Goal: Information Seeking & Learning: Learn about a topic

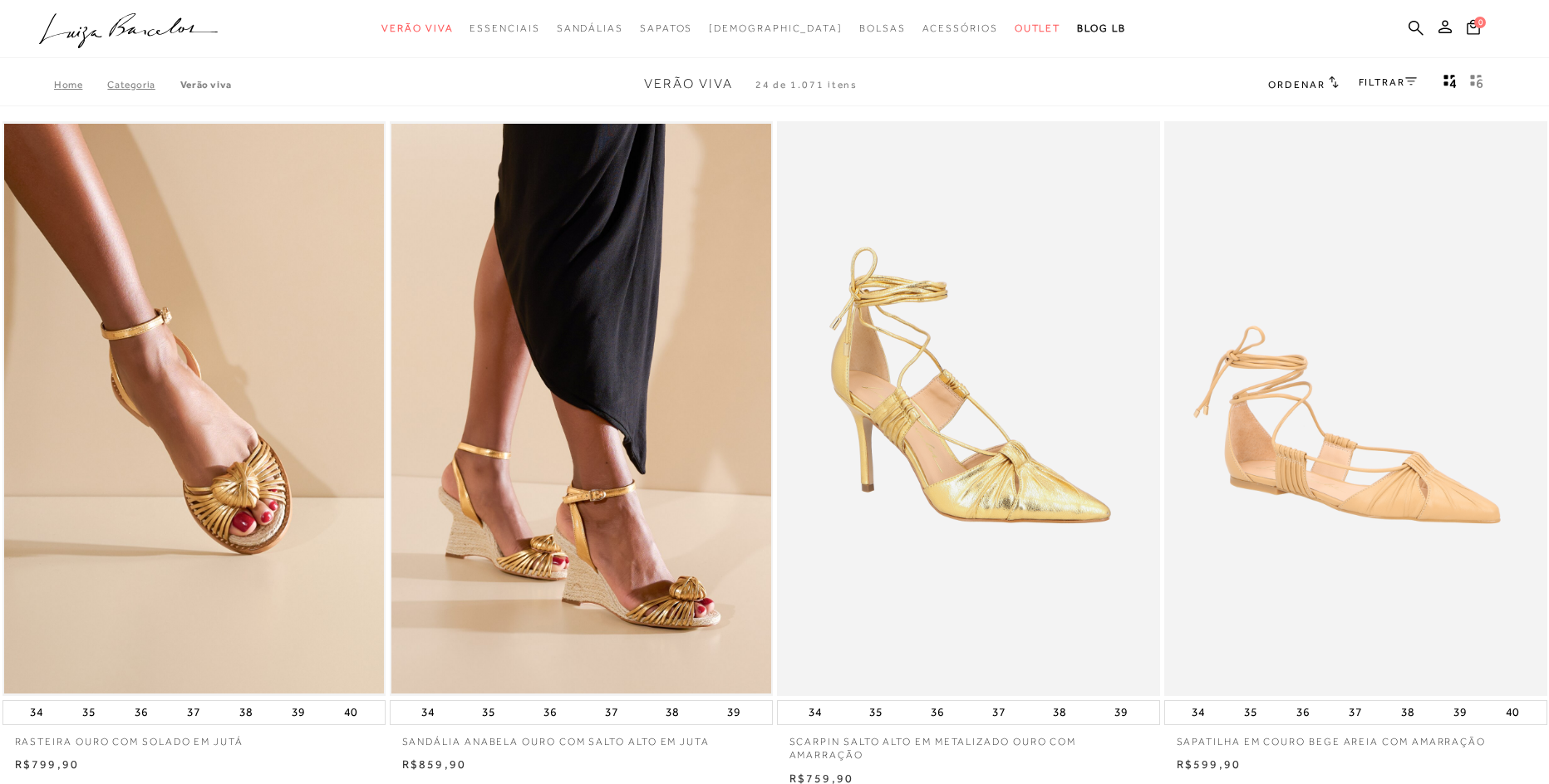
click at [936, 83] on div "Home Categoria Verão Viva Verão Viva 24 de 1.071 itens Ordenar Ordenar por Padr…" at bounding box center [774, 84] width 1549 height 43
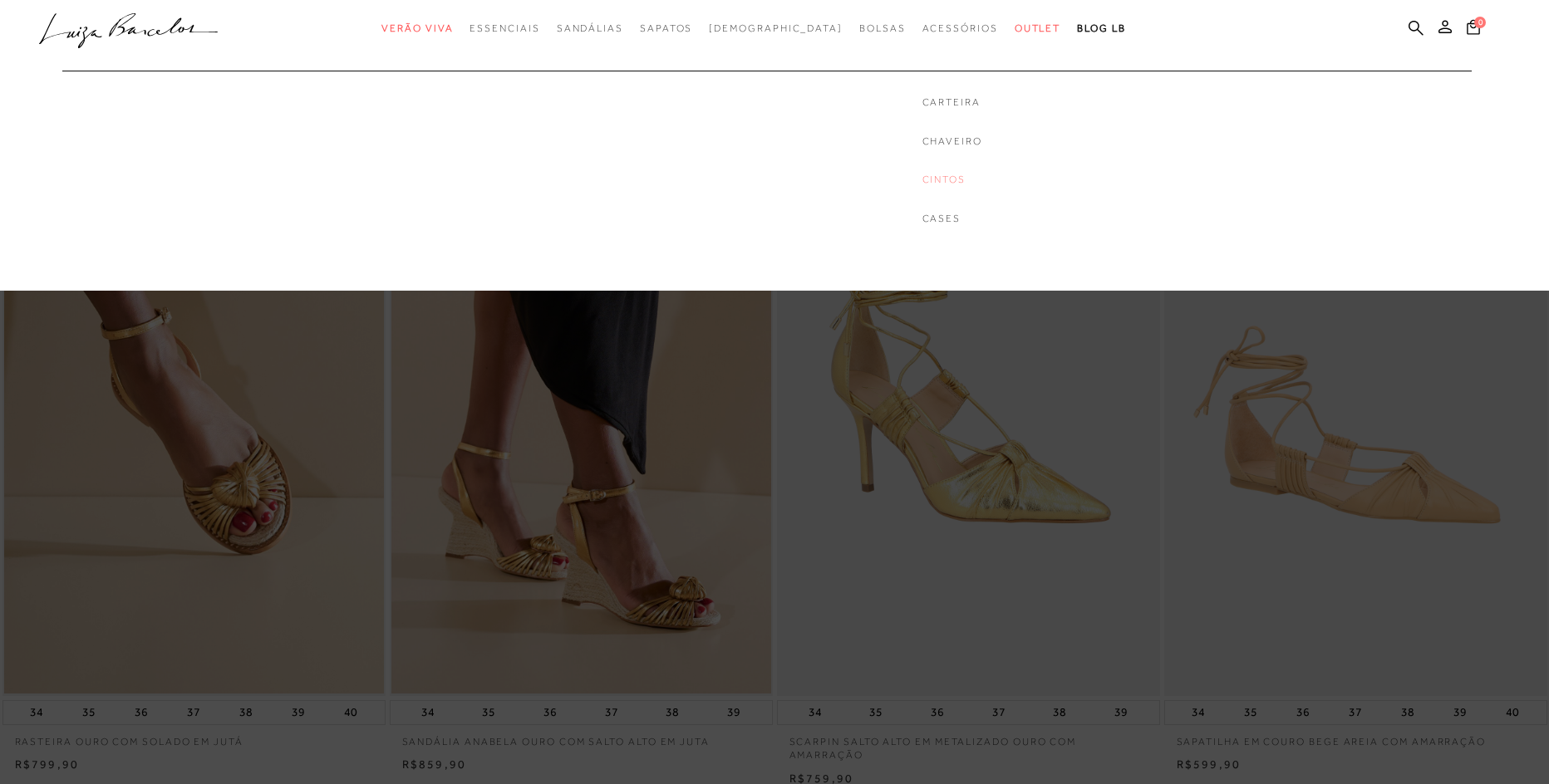
click at [922, 184] on link "Cintos" at bounding box center [952, 180] width 60 height 14
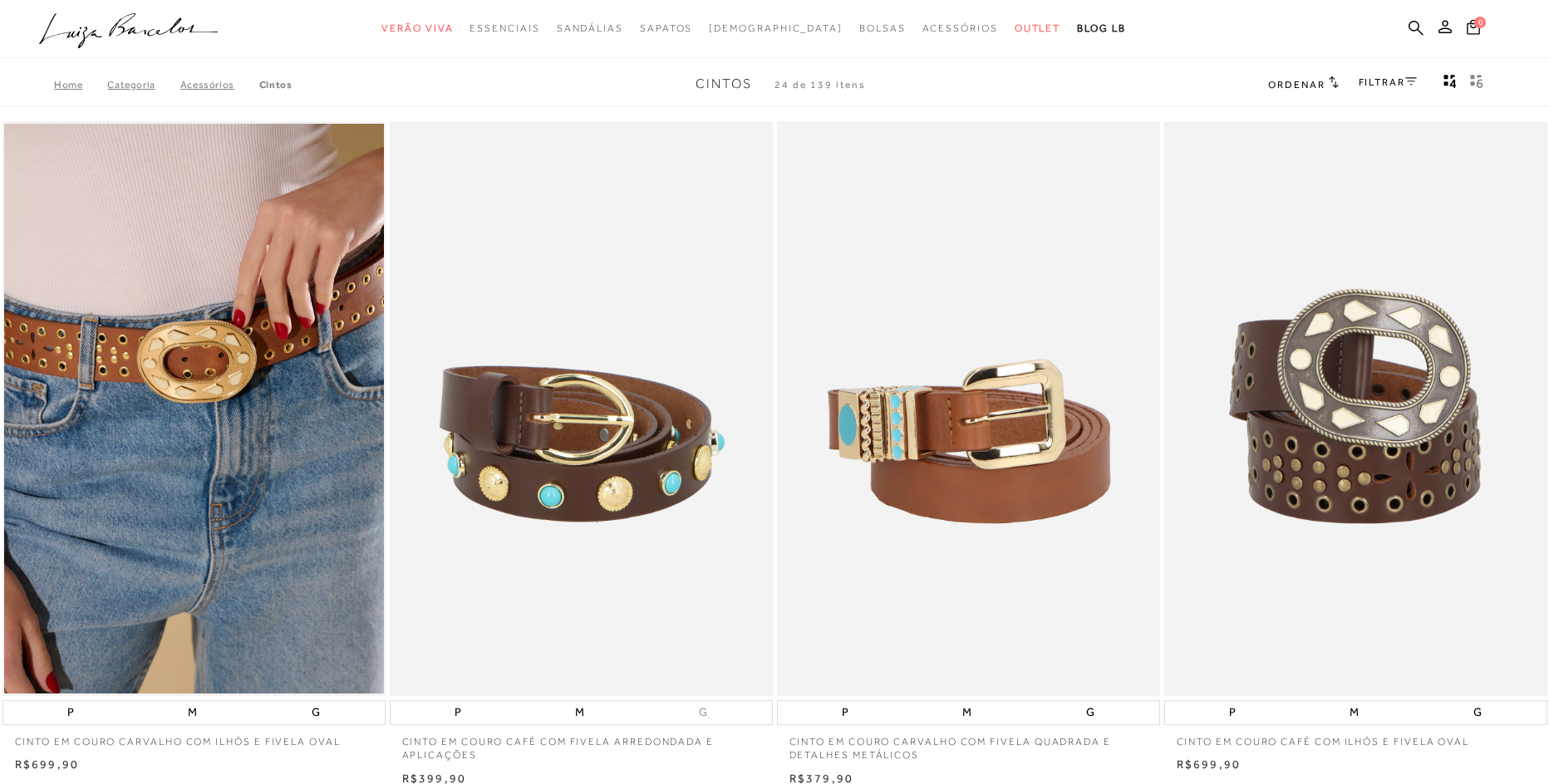
click at [1271, 51] on div at bounding box center [774, 29] width 1549 height 58
click at [1391, 76] on link "FILTRAR" at bounding box center [1387, 82] width 58 height 12
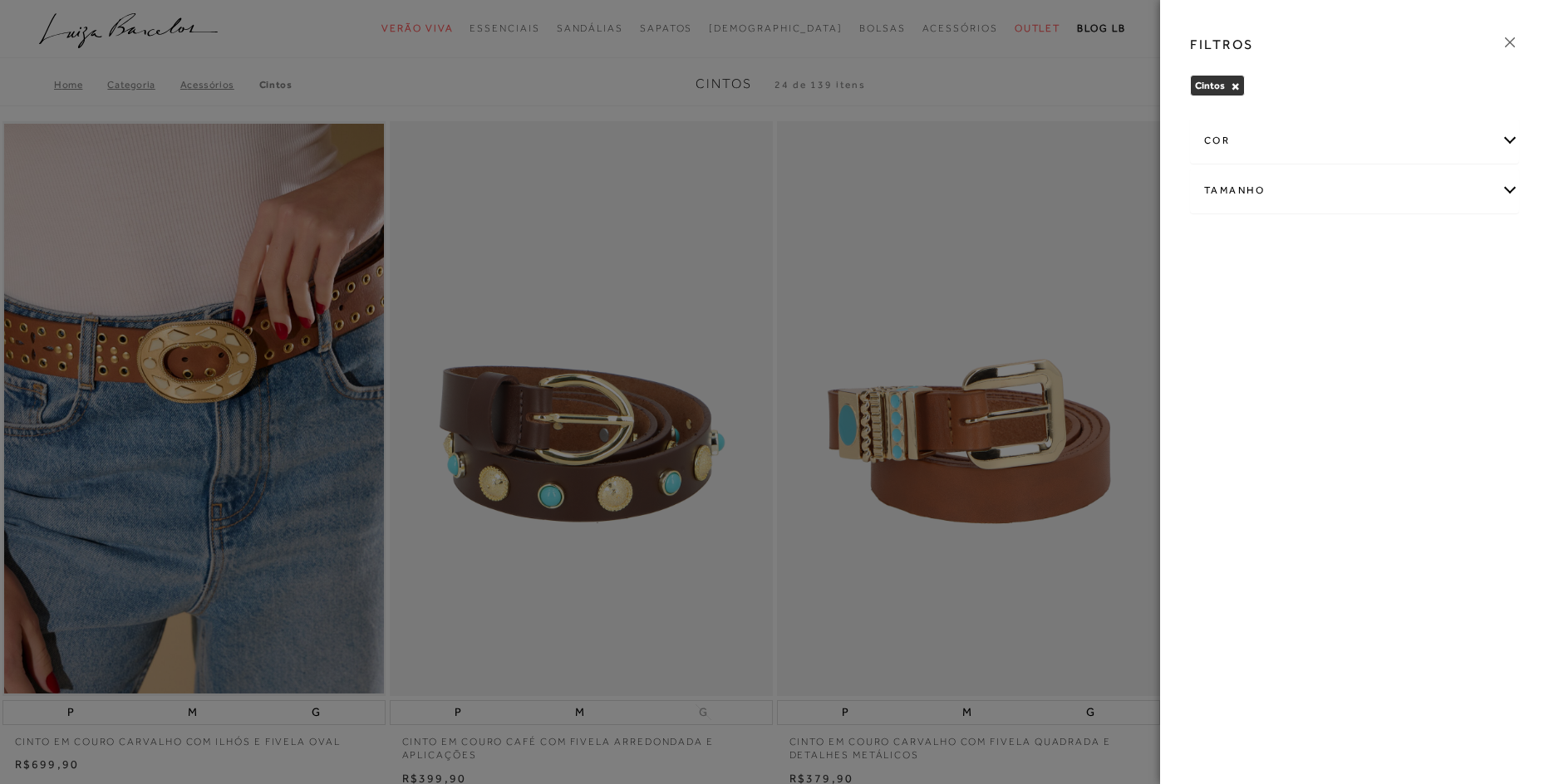
click at [1505, 42] on icon at bounding box center [1510, 42] width 18 height 18
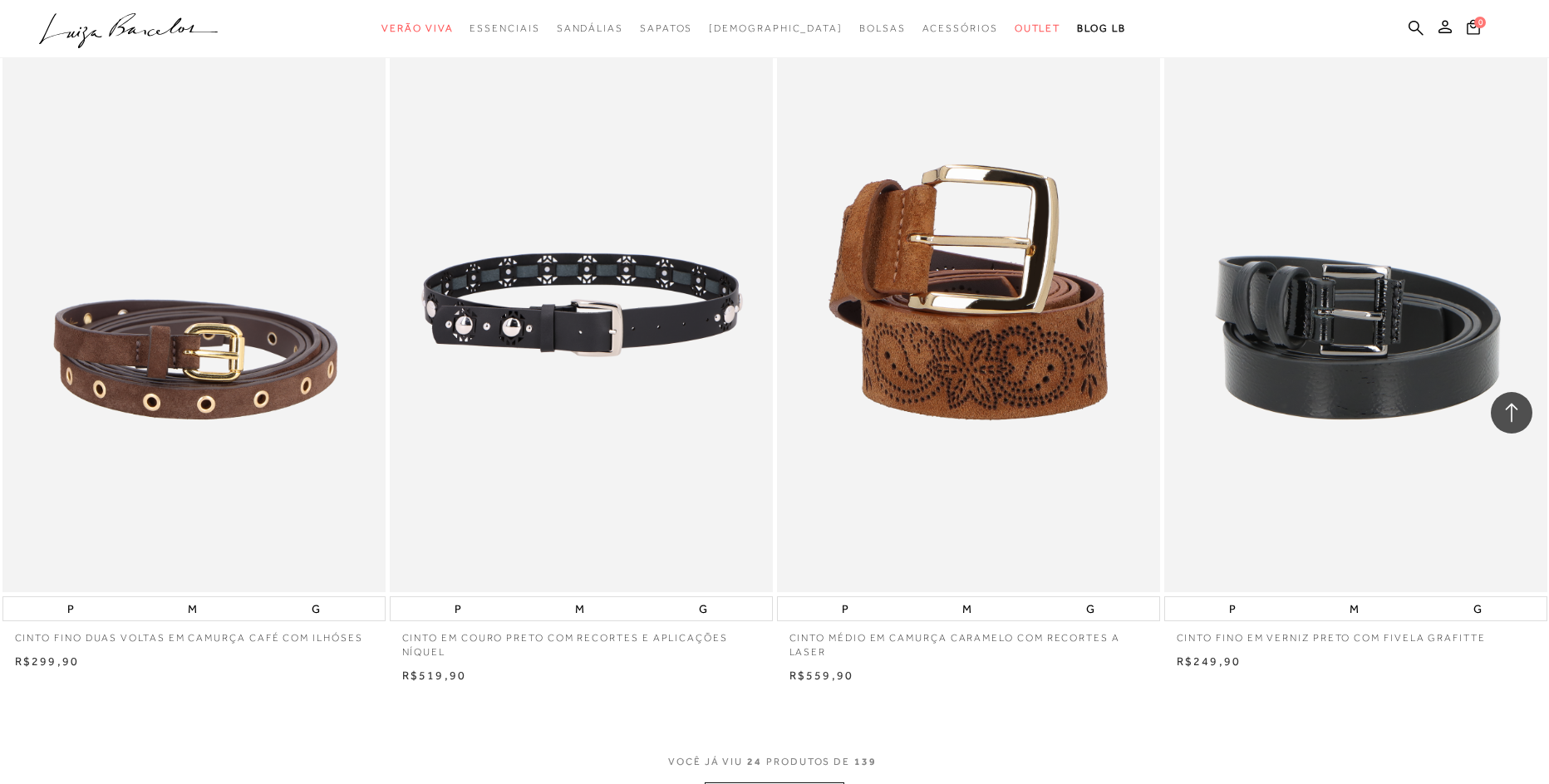
scroll to position [3903, 0]
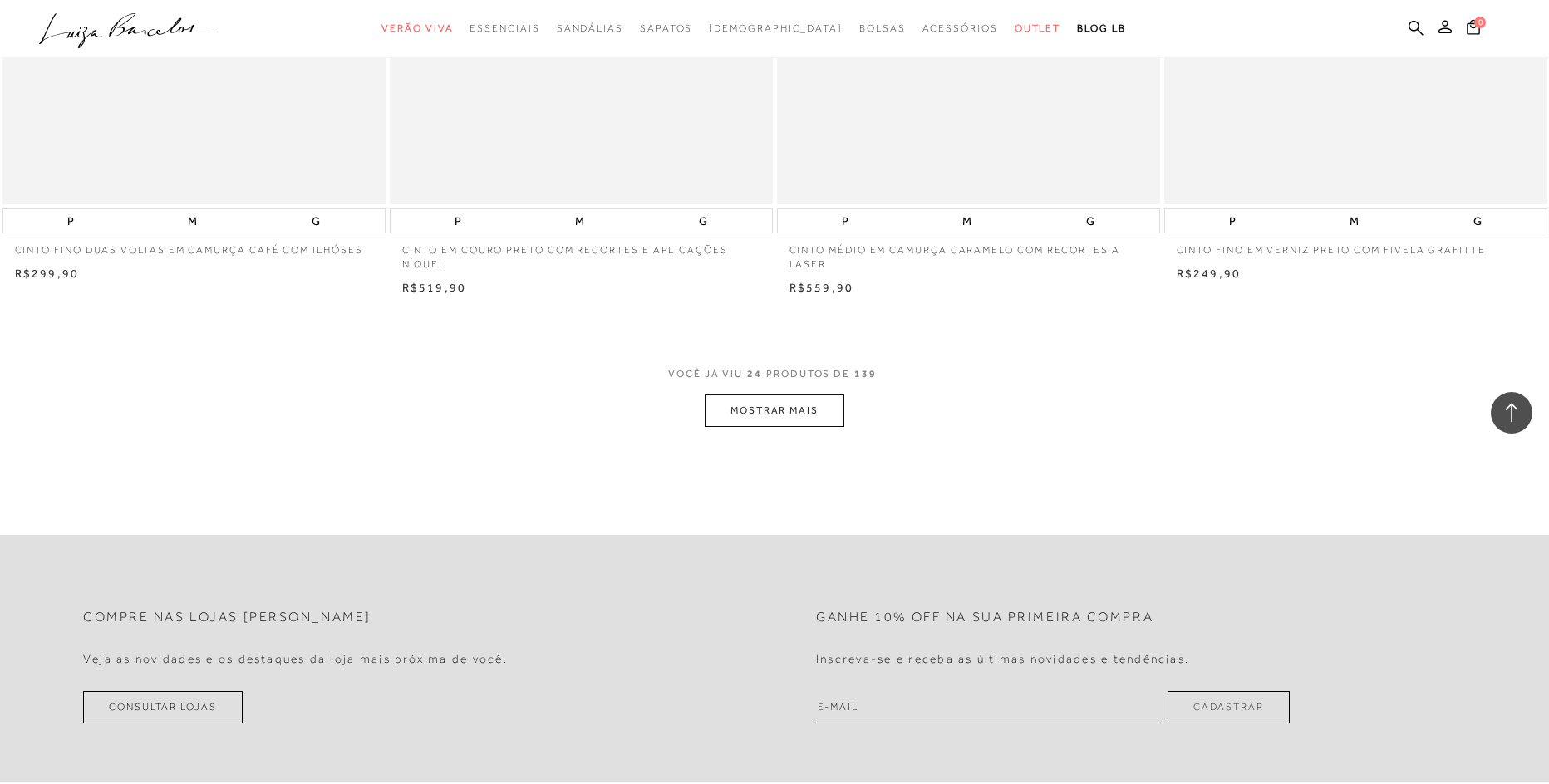
click at [769, 406] on button "MOSTRAR MAIS" at bounding box center [774, 410] width 140 height 32
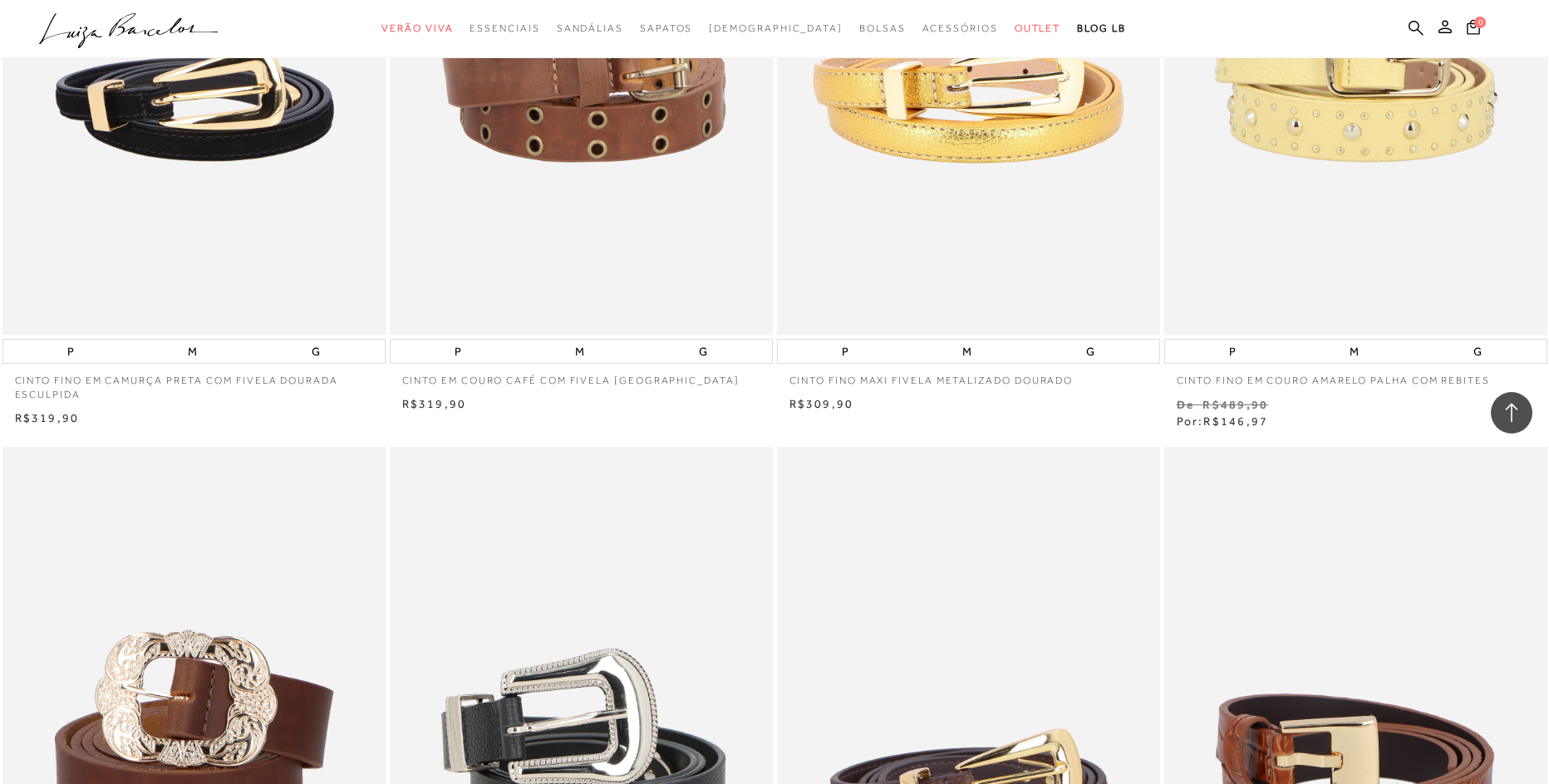
scroll to position [5149, 0]
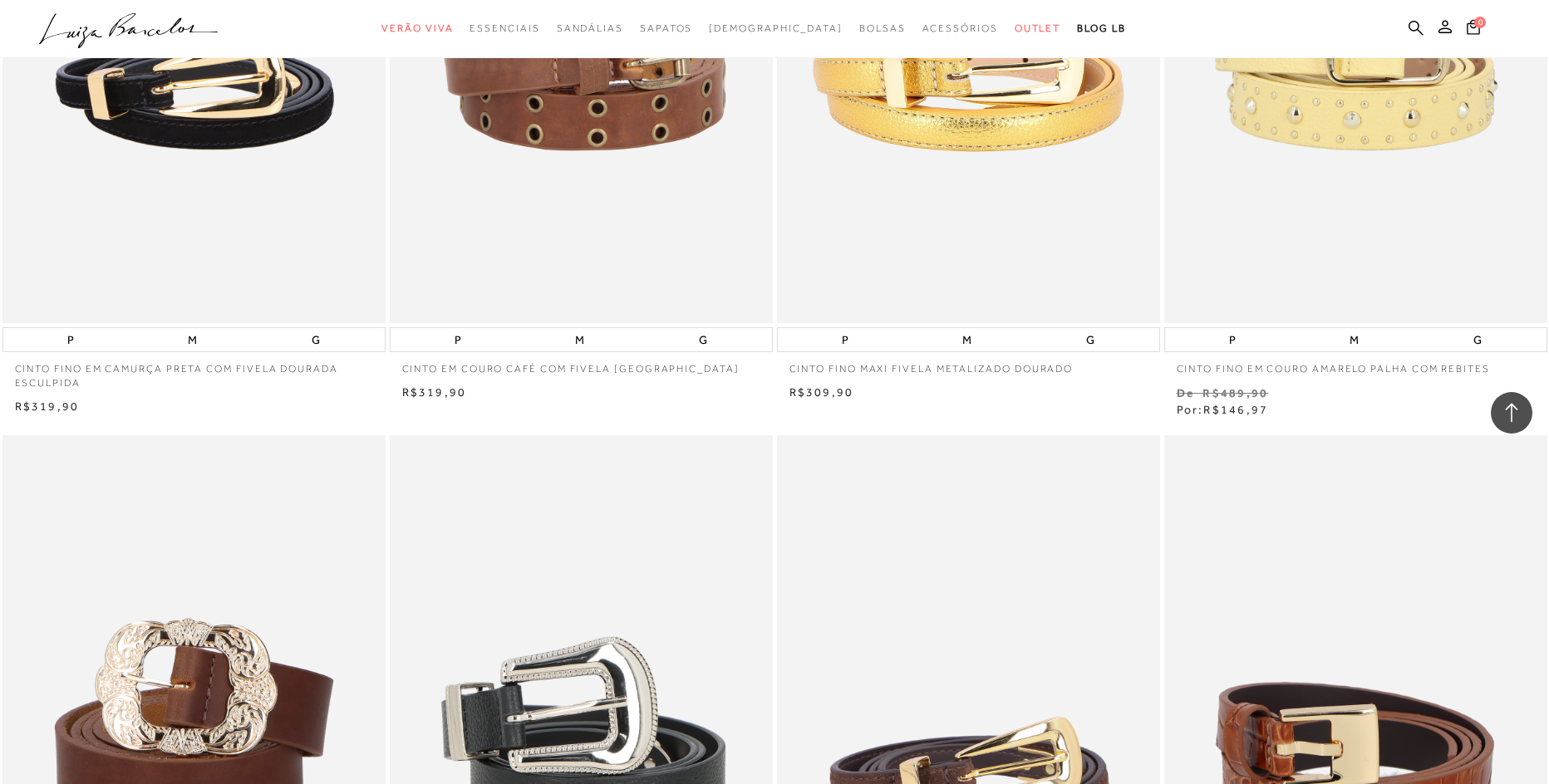
click at [1539, 30] on div "0" at bounding box center [1504, 29] width 87 height 22
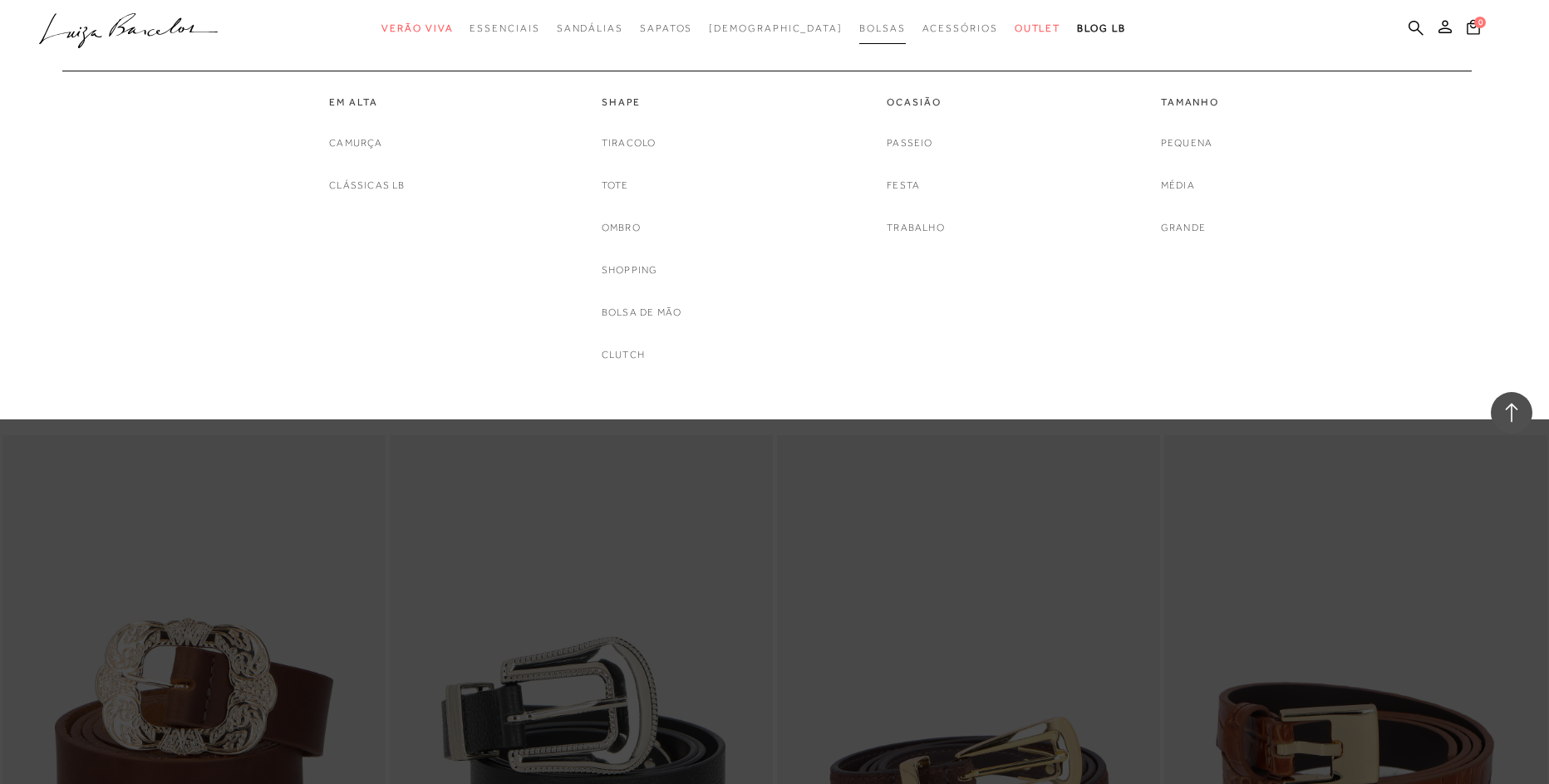
click at [859, 34] on link "Bolsas" at bounding box center [882, 29] width 47 height 30
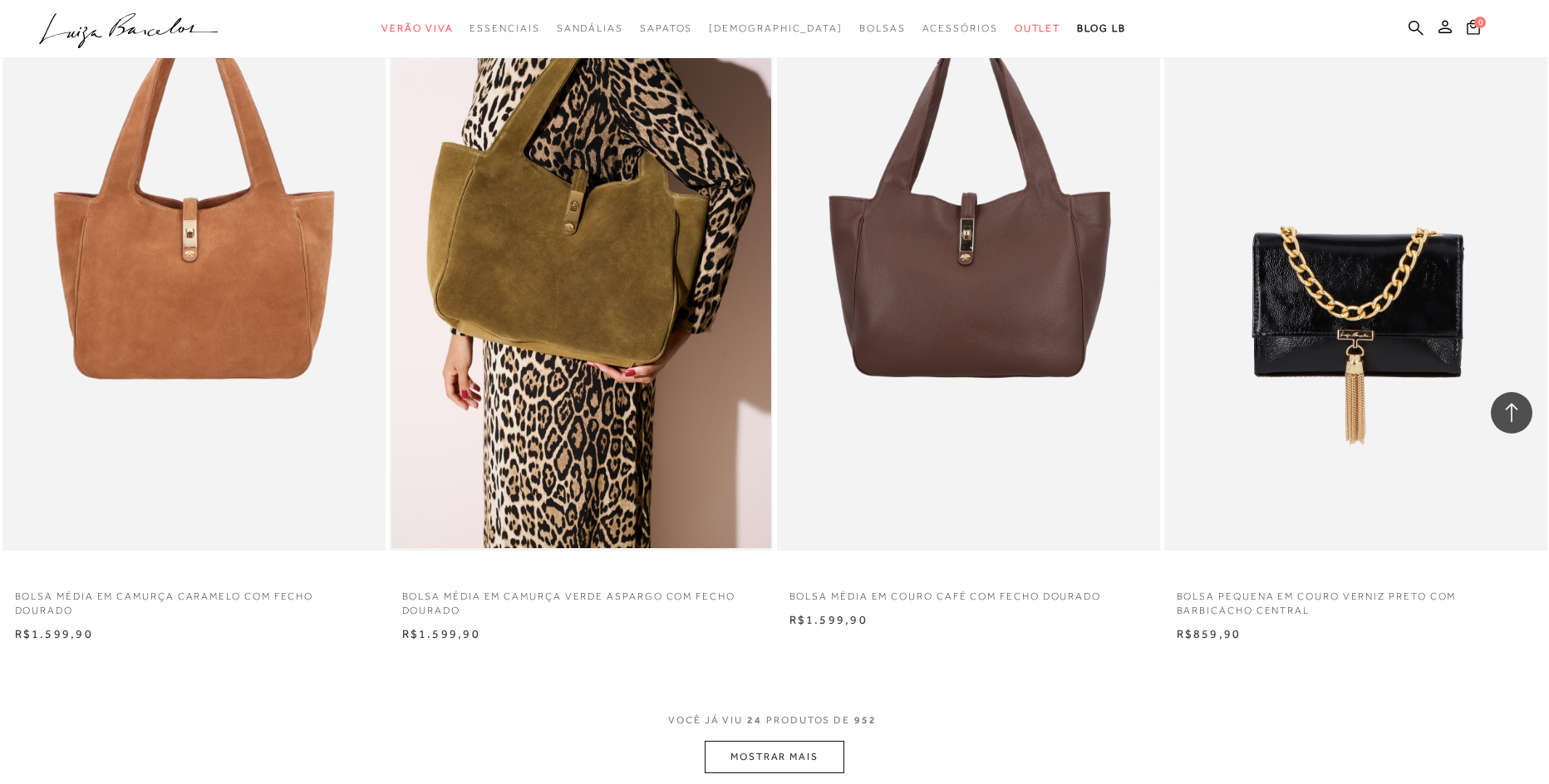
scroll to position [3821, 0]
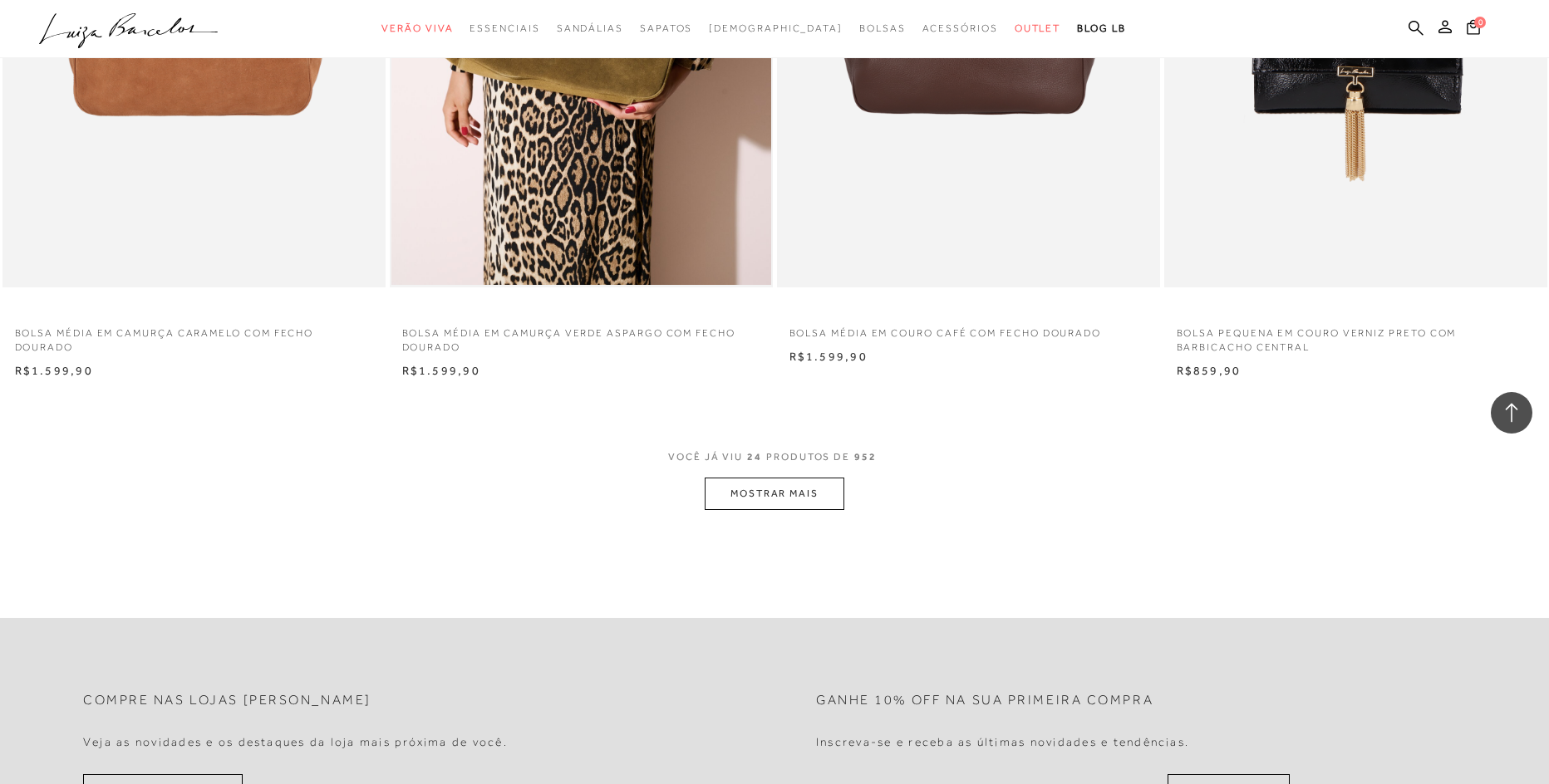
click at [767, 495] on button "MOSTRAR MAIS" at bounding box center [774, 494] width 140 height 32
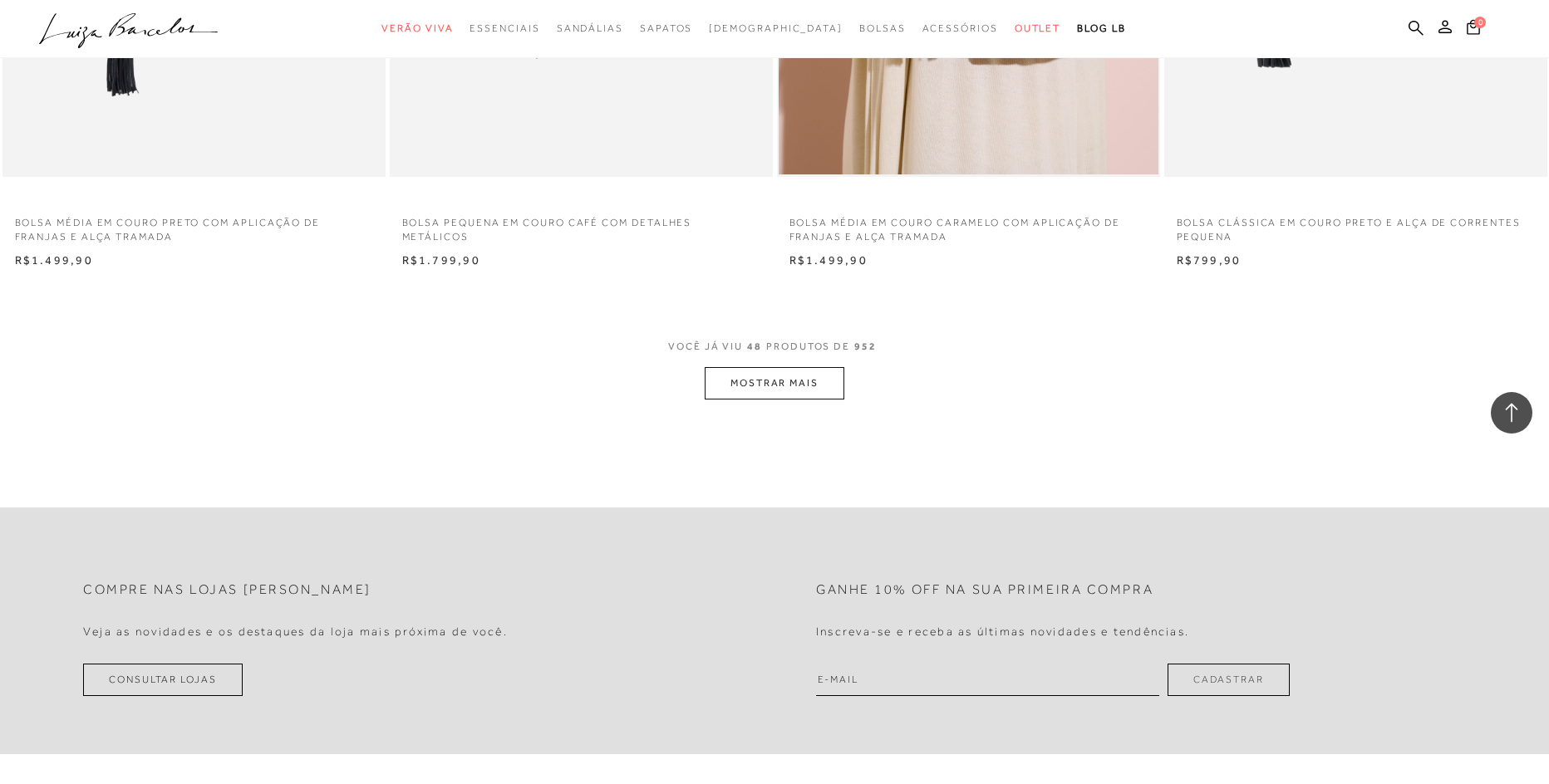
scroll to position [8222, 0]
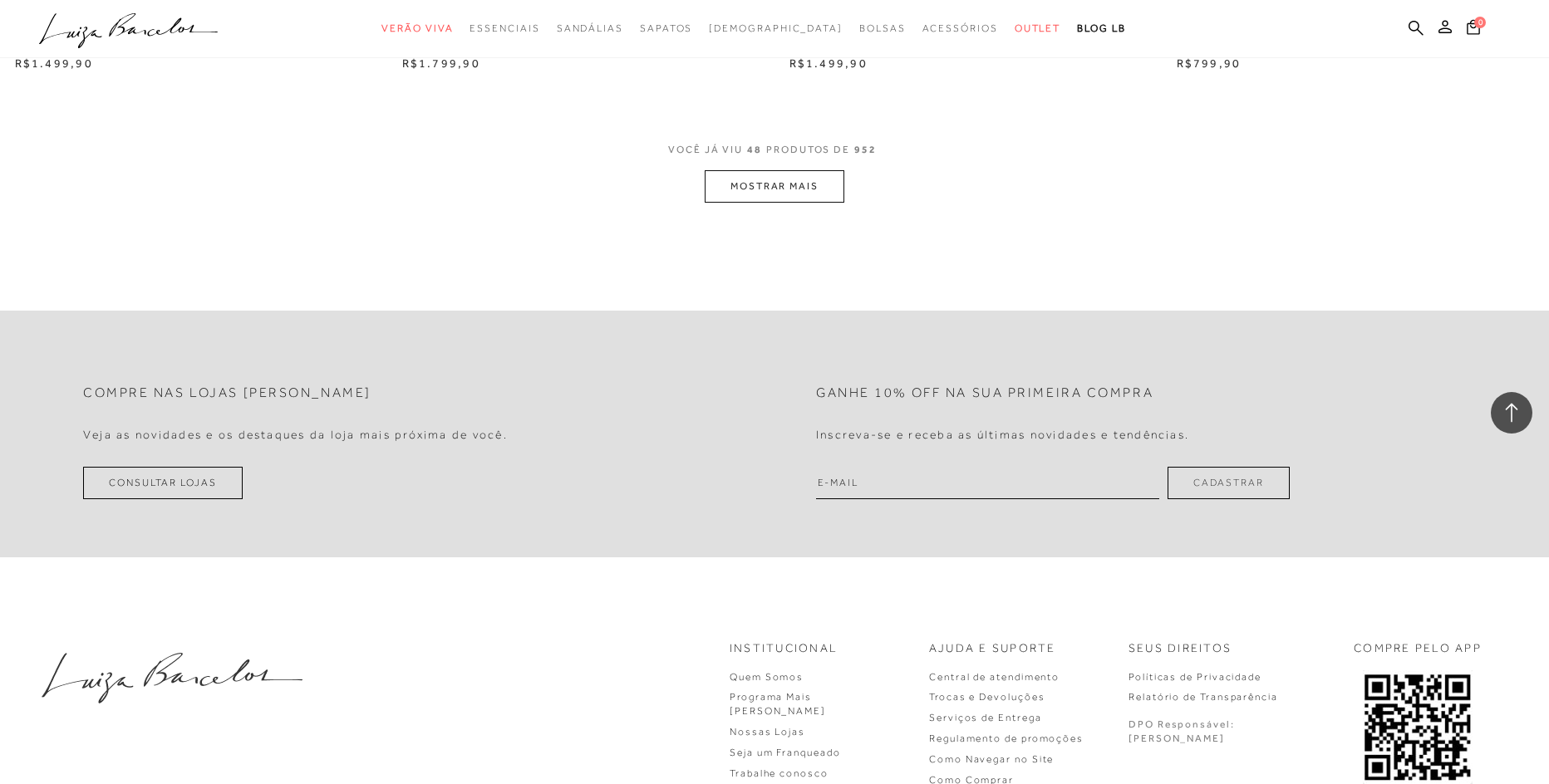
click at [775, 177] on button "MOSTRAR MAIS" at bounding box center [774, 186] width 140 height 32
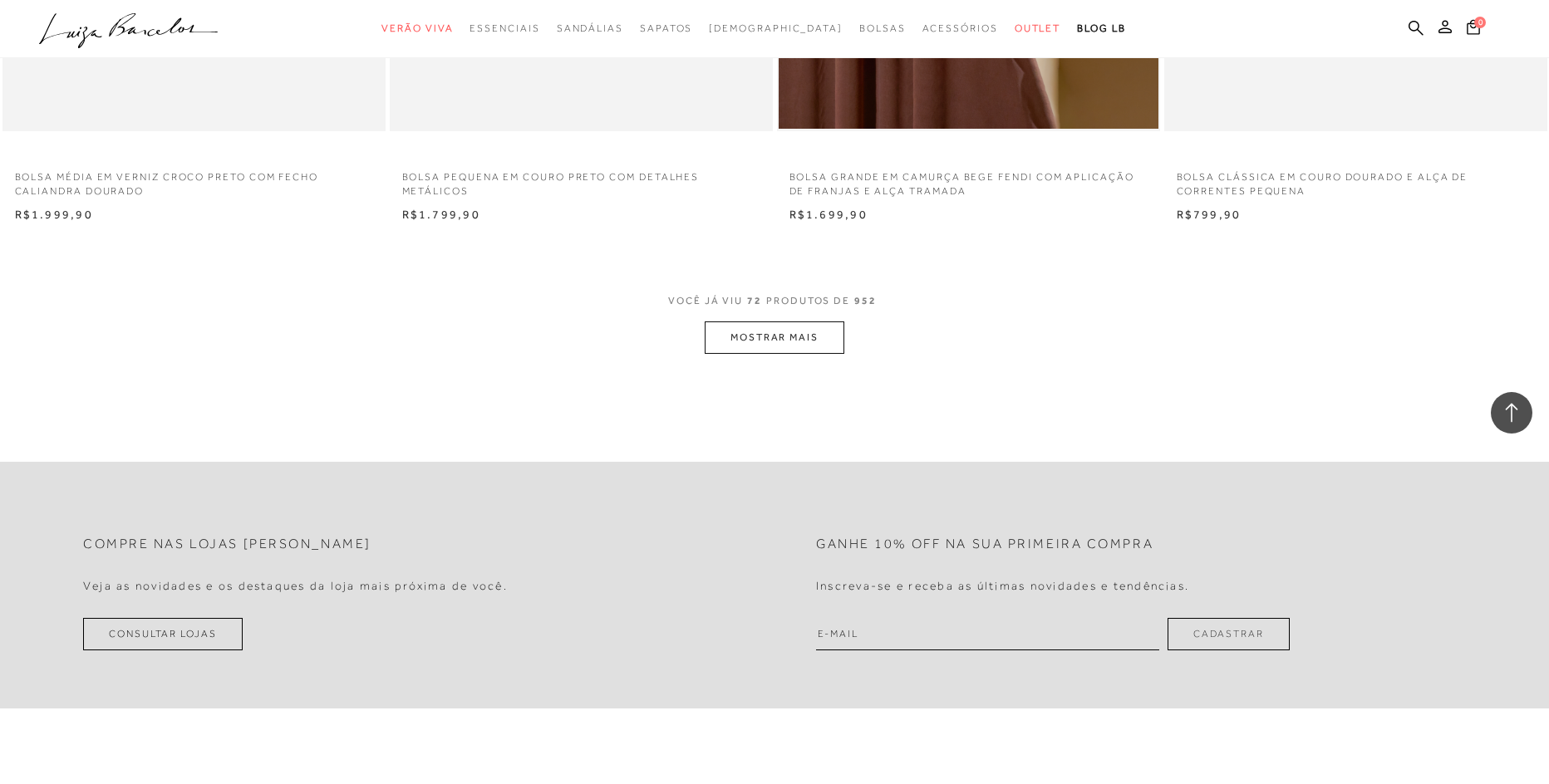
scroll to position [12208, 0]
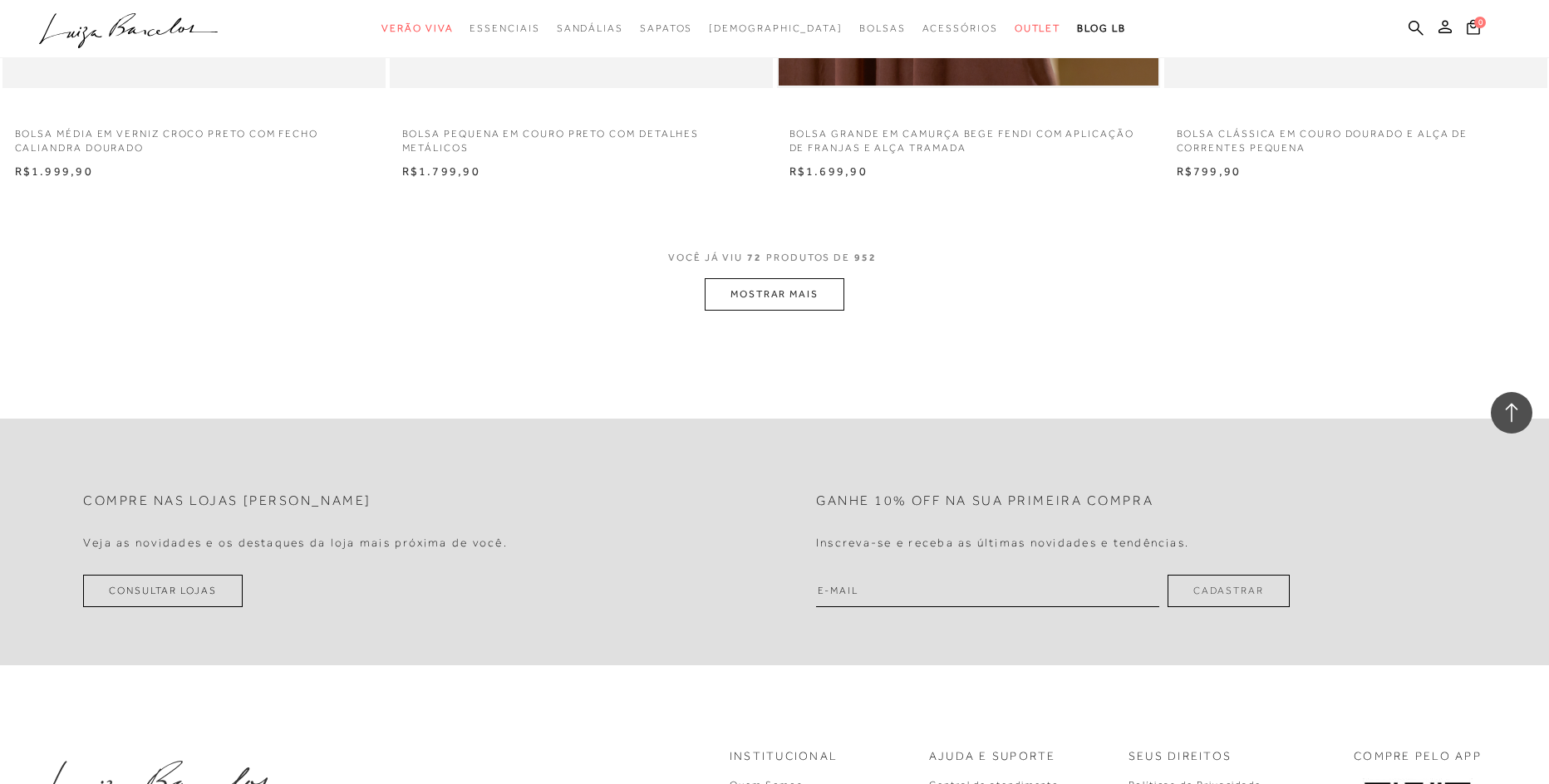
click at [775, 296] on button "MOSTRAR MAIS" at bounding box center [774, 295] width 140 height 32
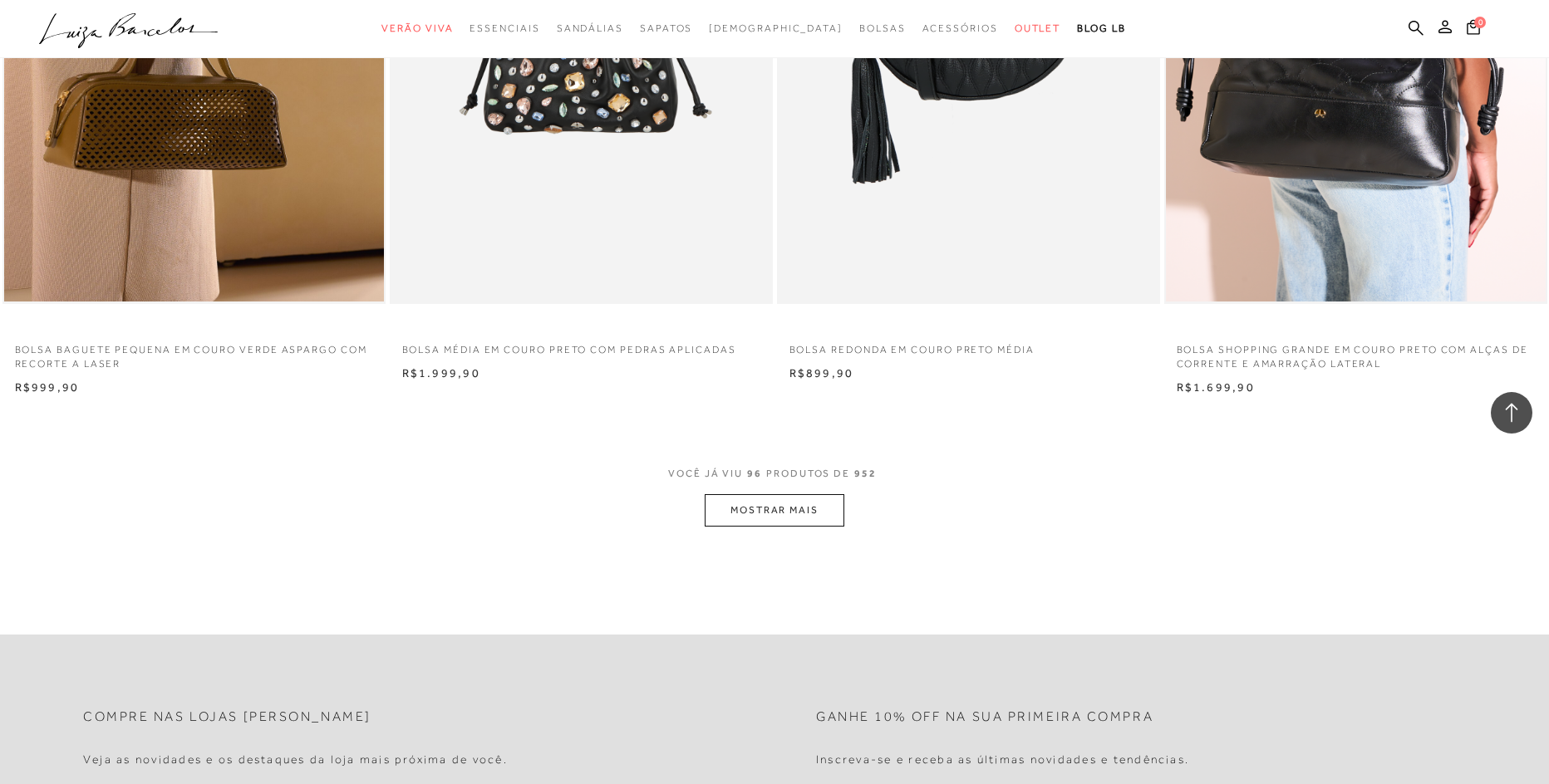
scroll to position [16278, 0]
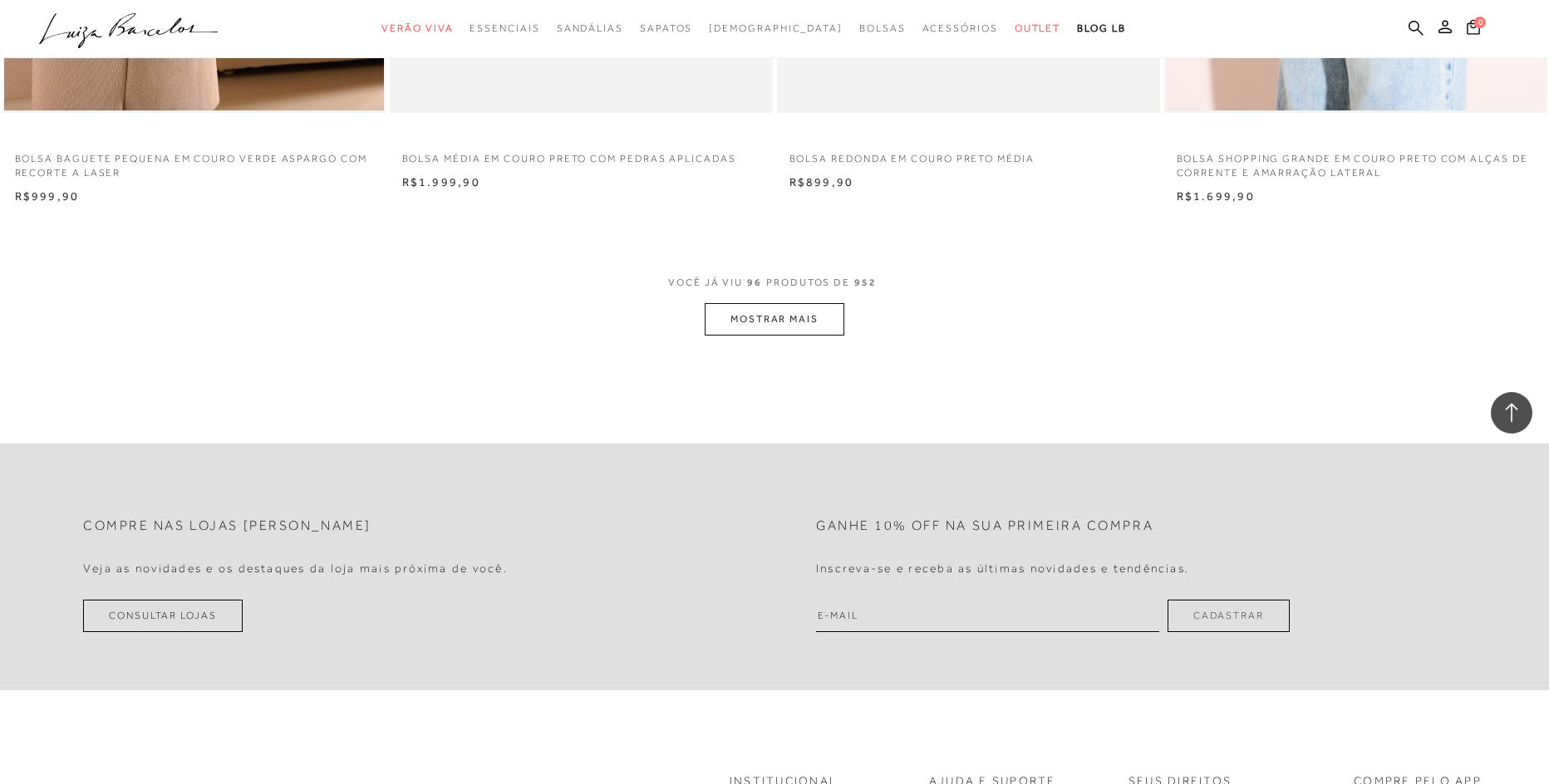
click at [739, 317] on button "MOSTRAR MAIS" at bounding box center [774, 319] width 140 height 32
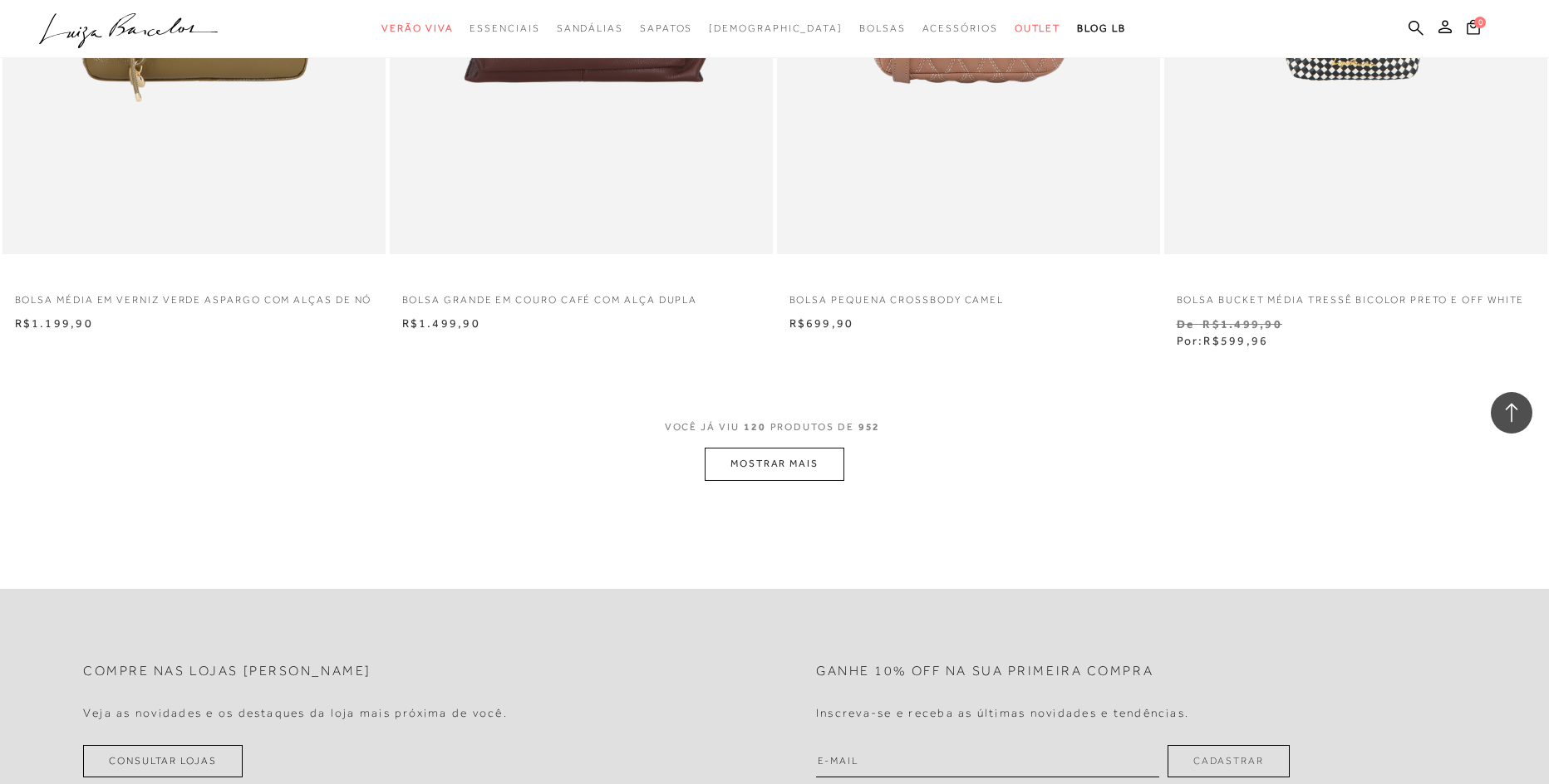
scroll to position [20513, 0]
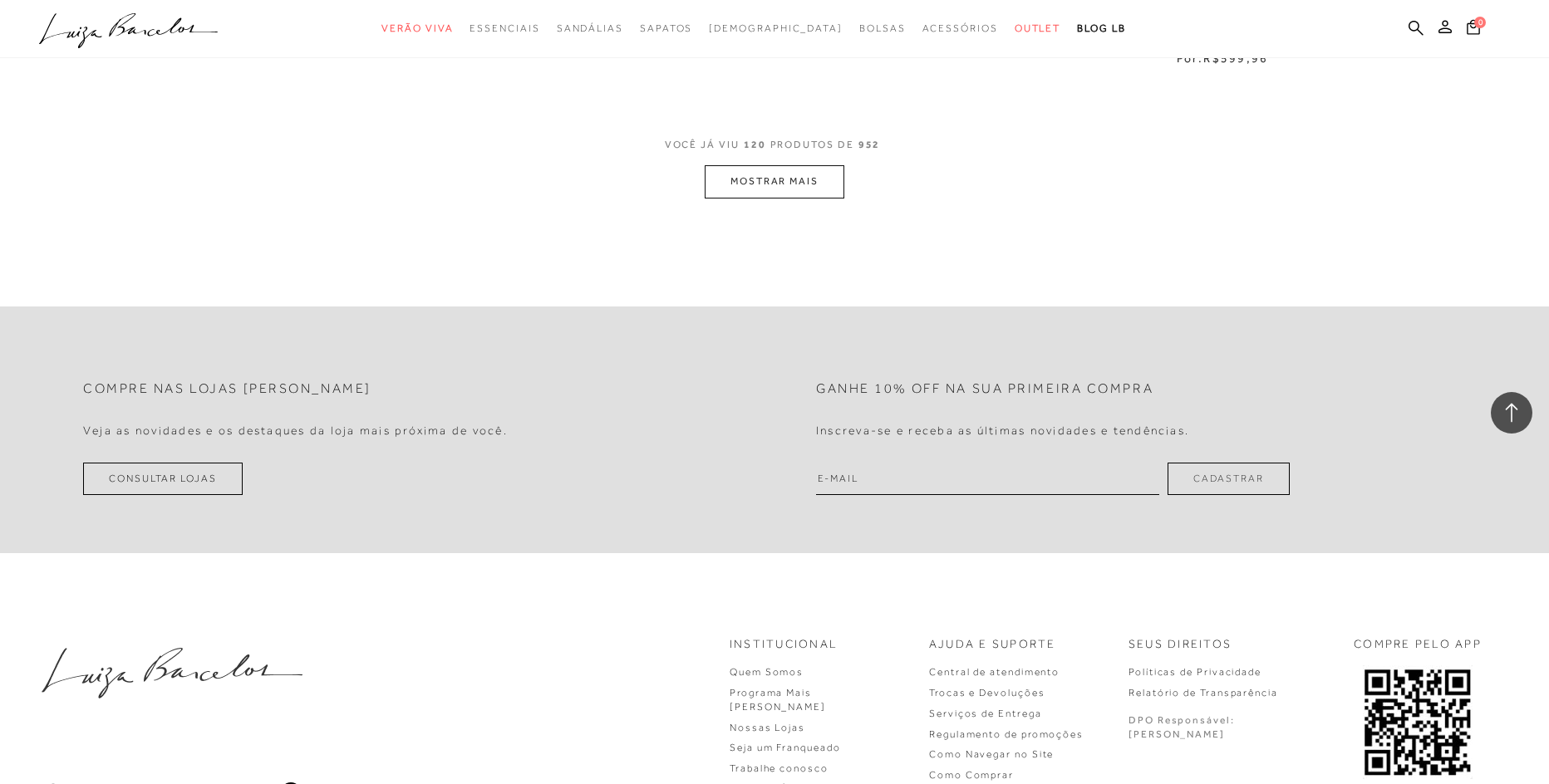
drag, startPoint x: 784, startPoint y: 205, endPoint x: 781, endPoint y: 194, distance: 11.4
click at [781, 194] on button "MOSTRAR MAIS" at bounding box center [774, 181] width 140 height 32
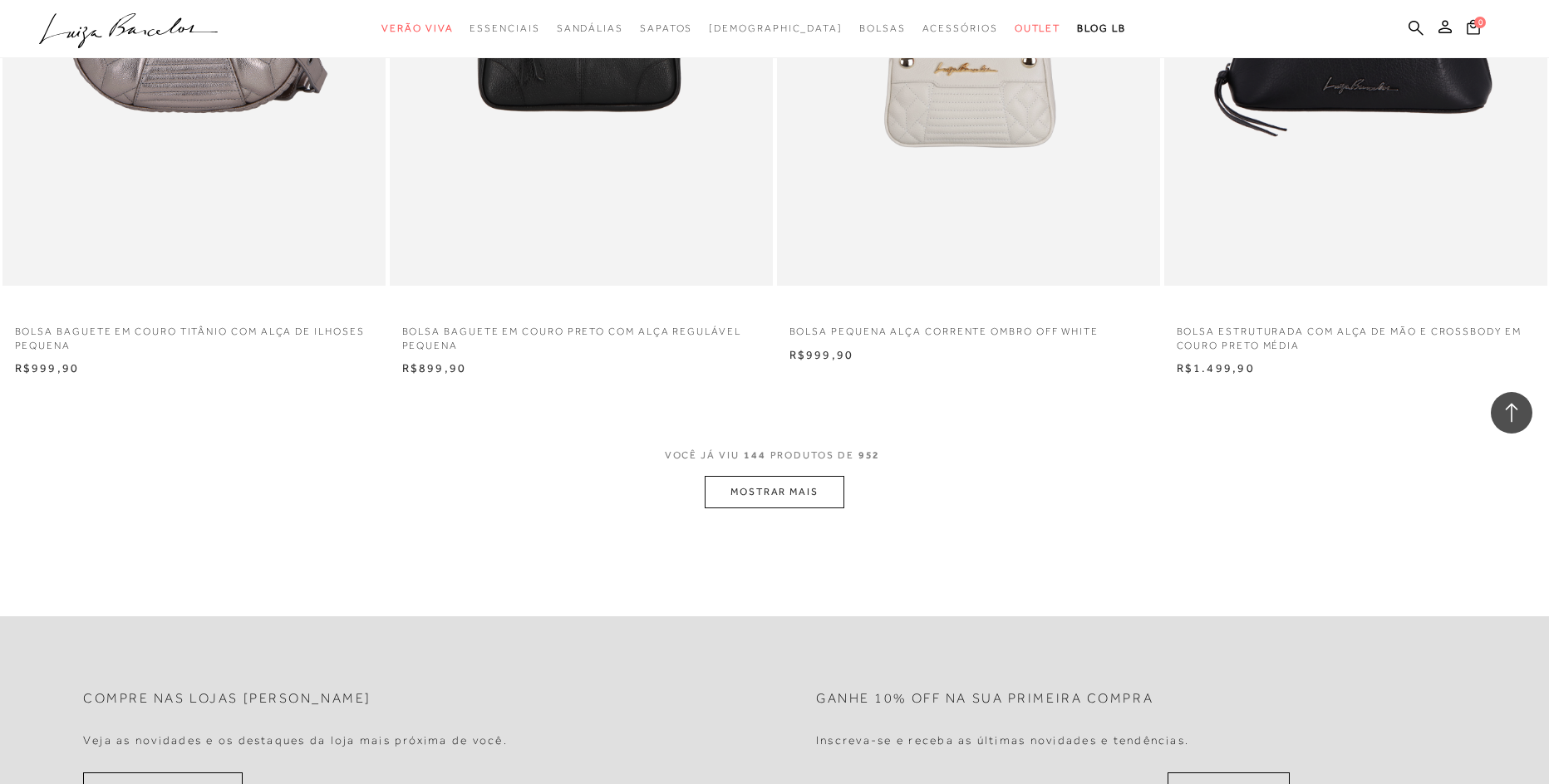
scroll to position [24500, 0]
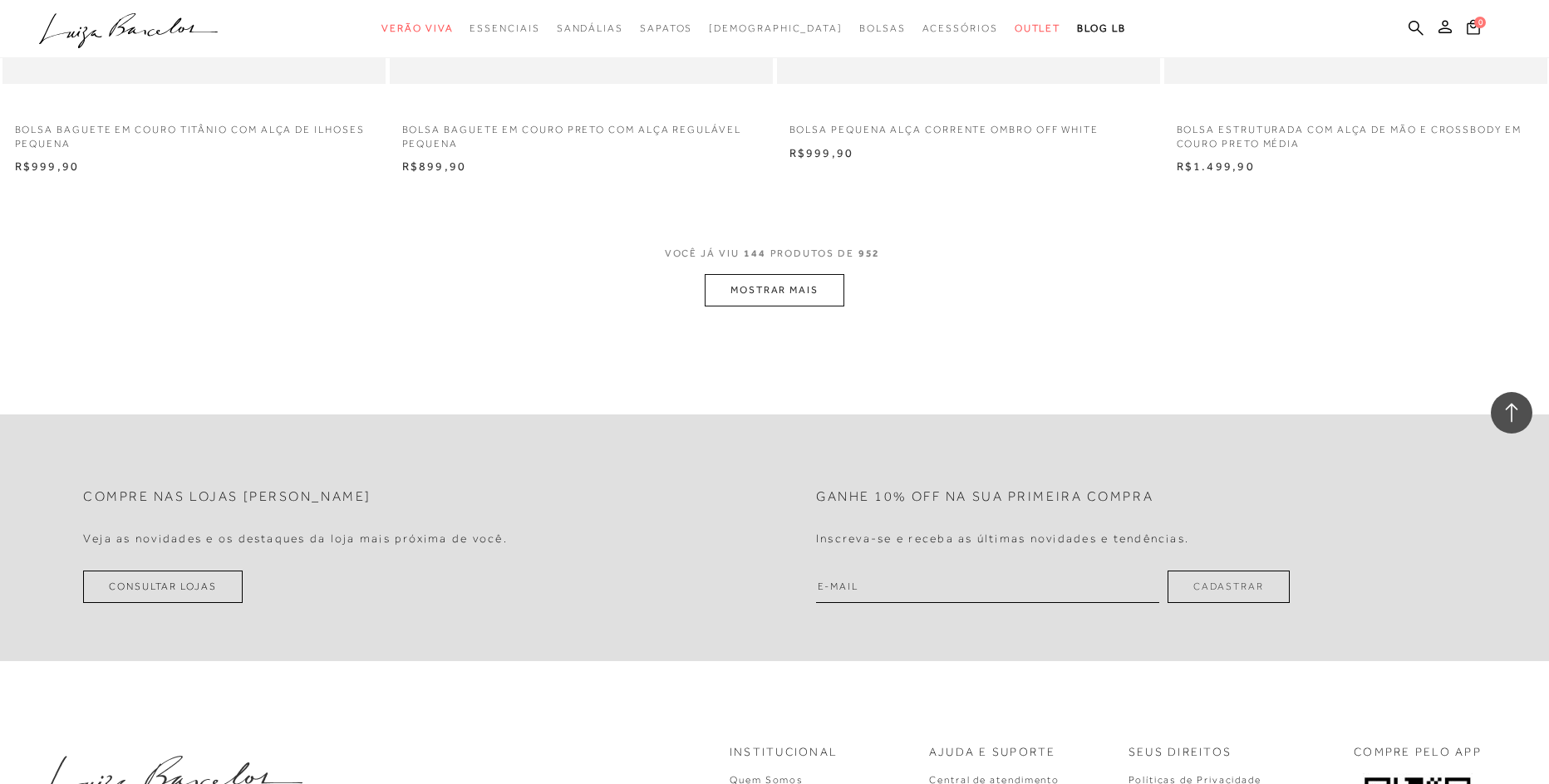
click at [778, 296] on button "MOSTRAR MAIS" at bounding box center [774, 290] width 140 height 32
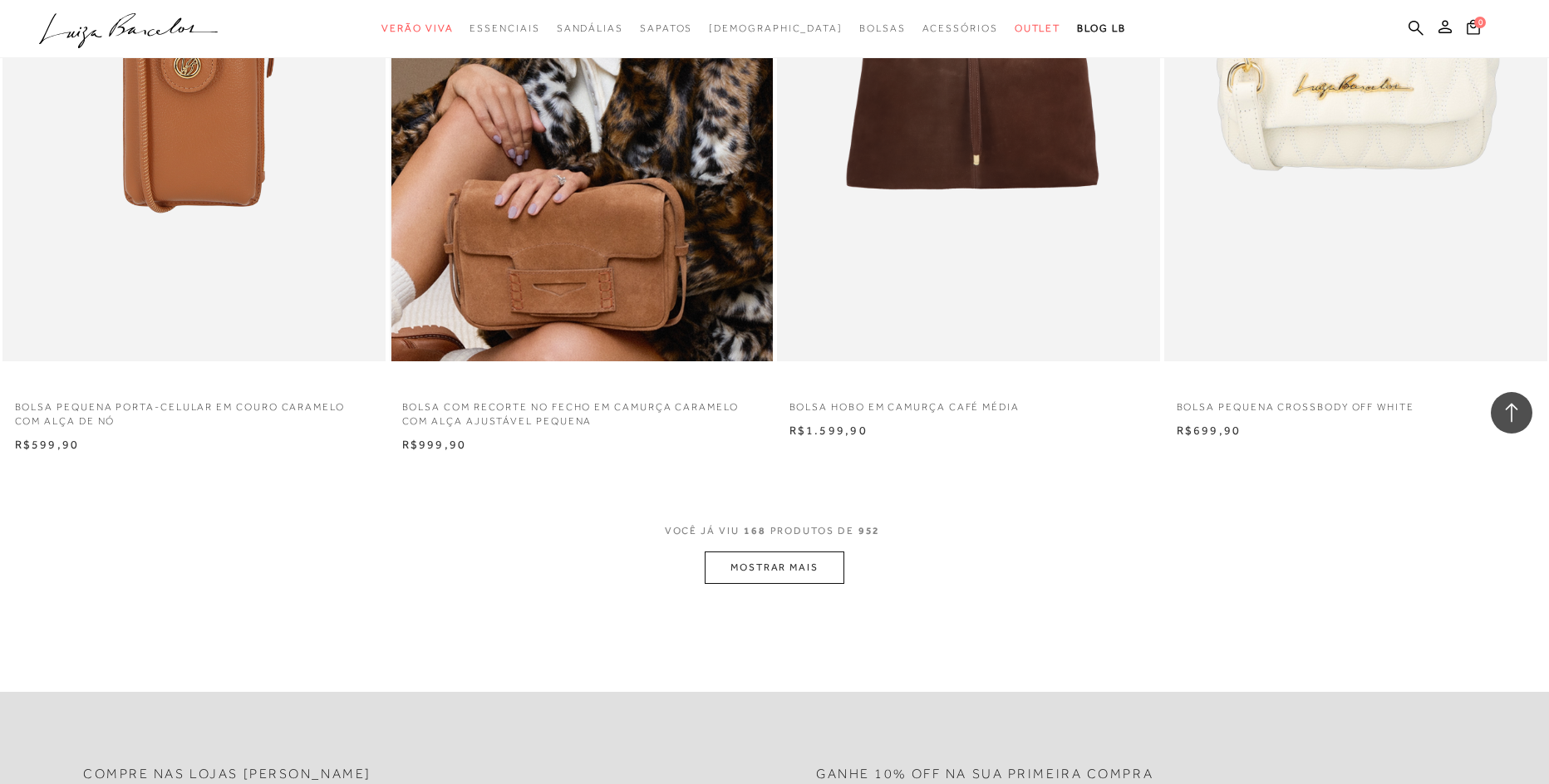
scroll to position [28569, 0]
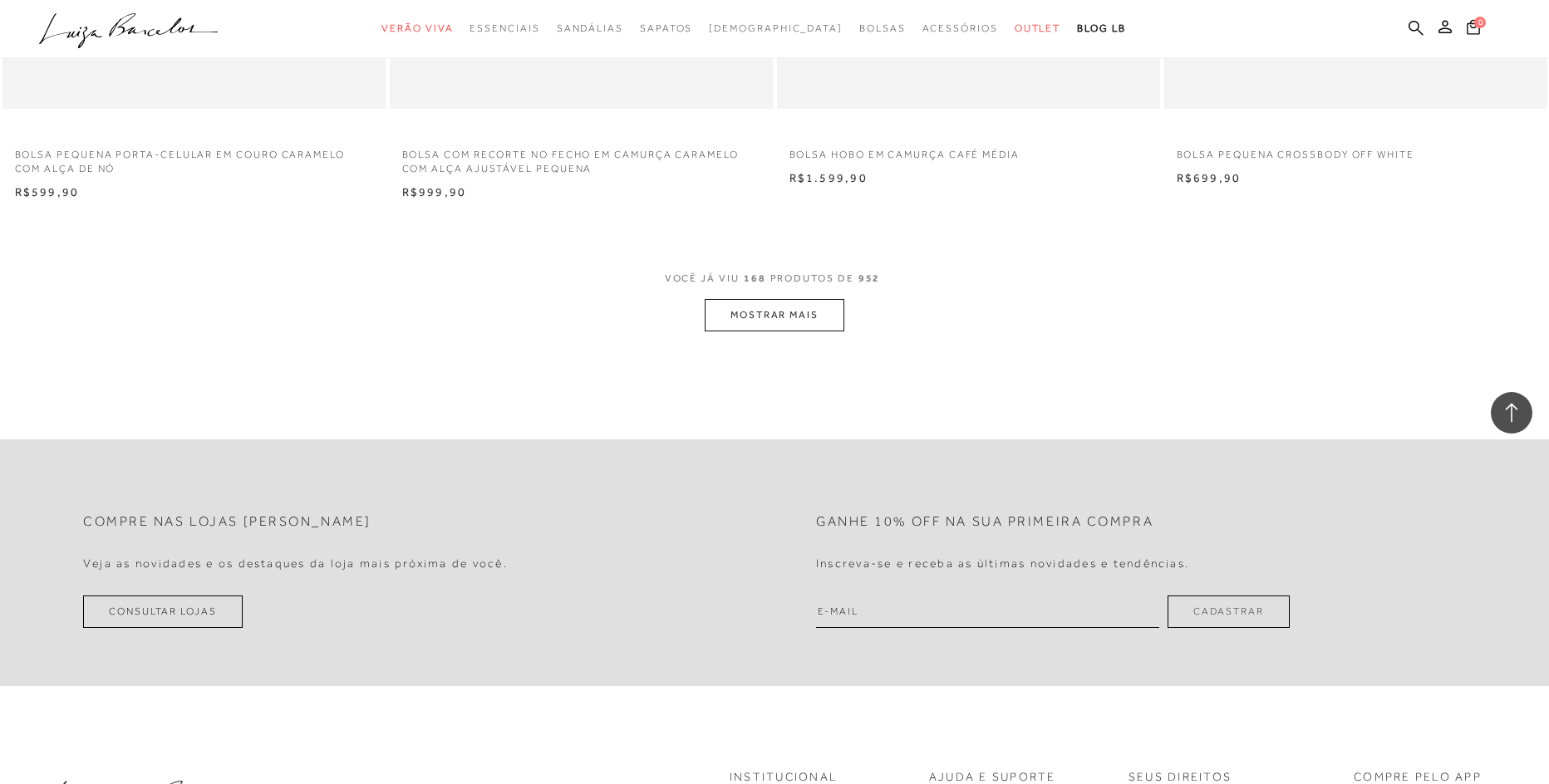
click at [784, 324] on button "MOSTRAR MAIS" at bounding box center [774, 315] width 140 height 32
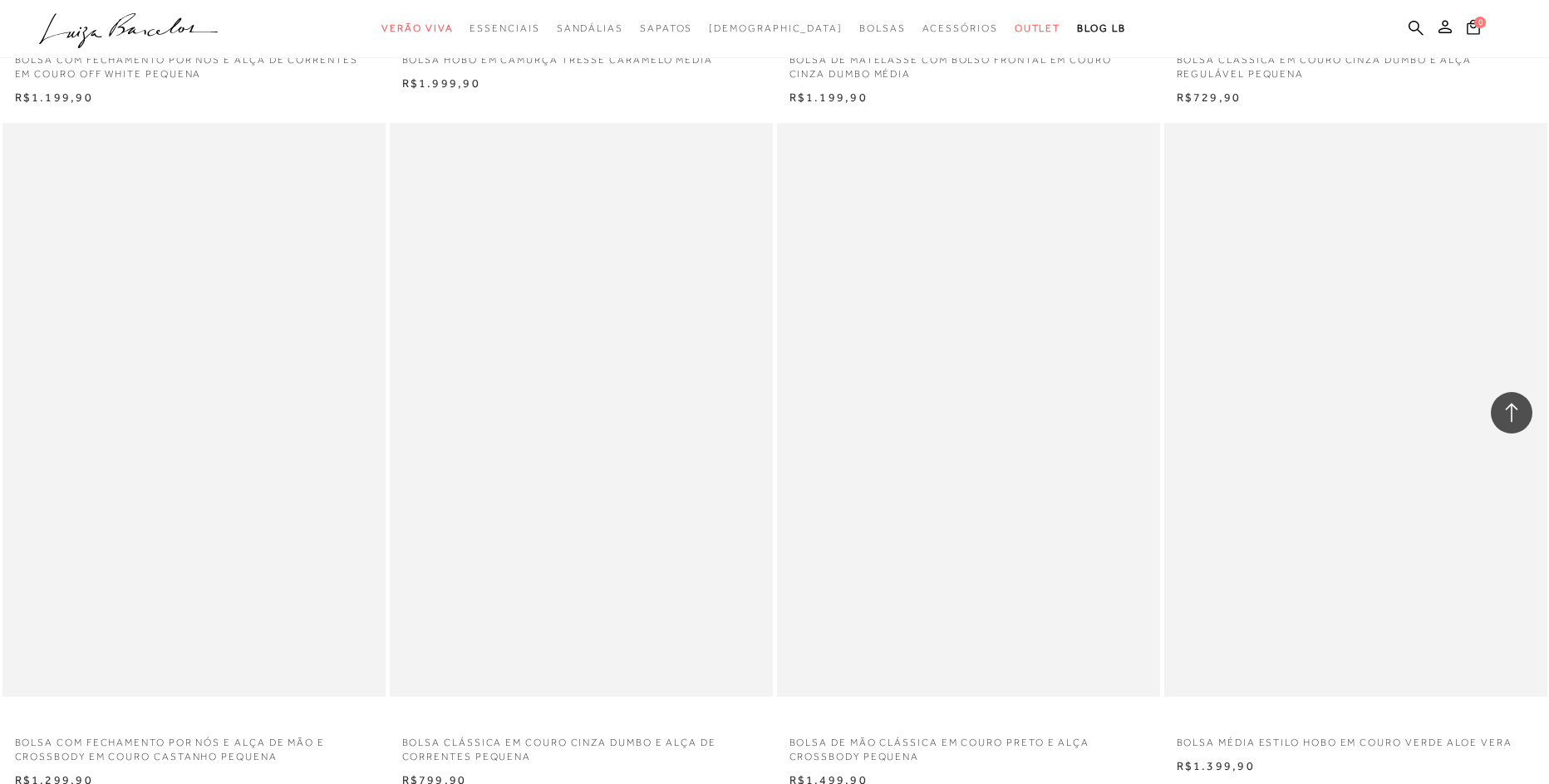
scroll to position [30064, 0]
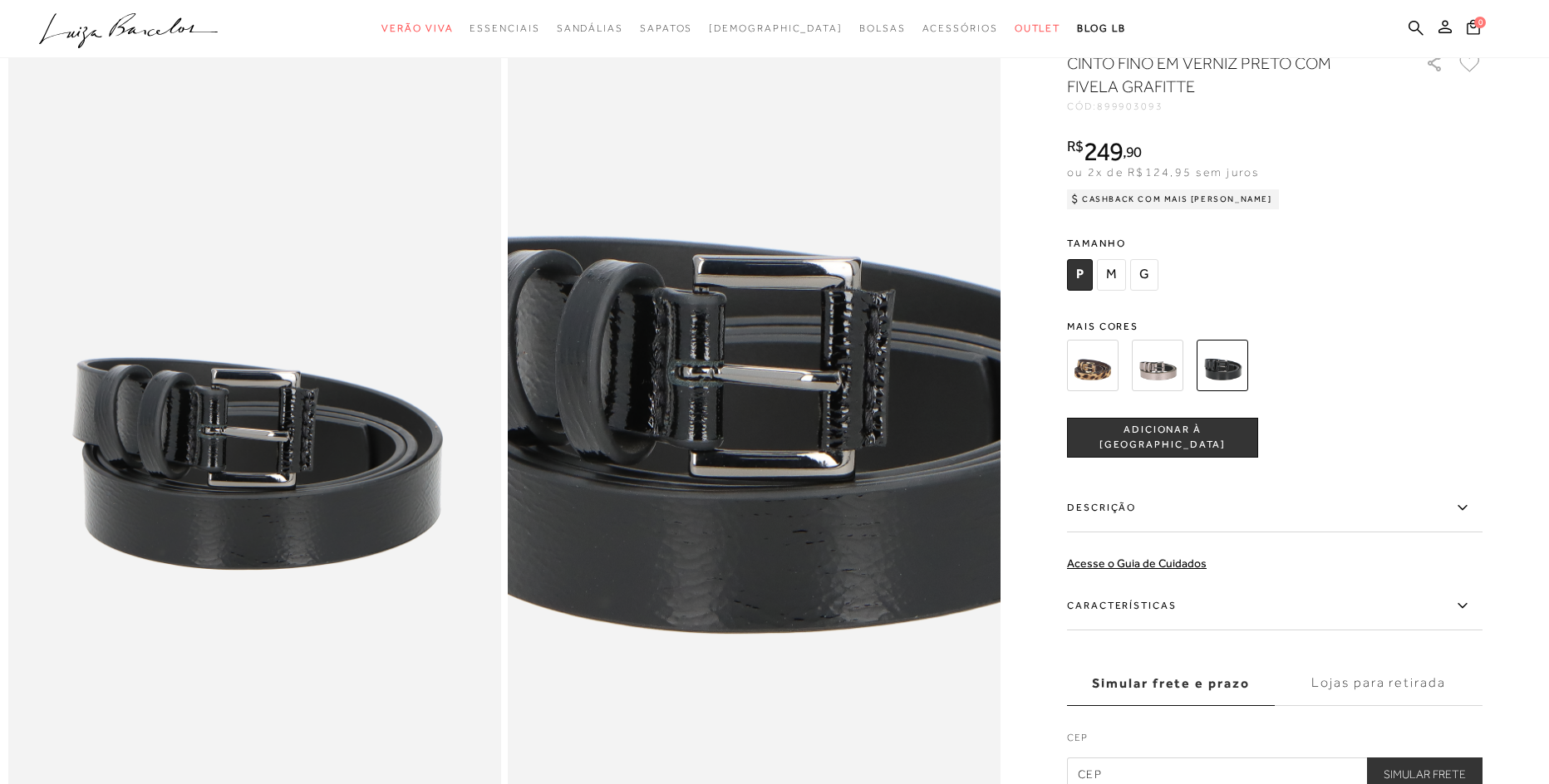
scroll to position [166, 0]
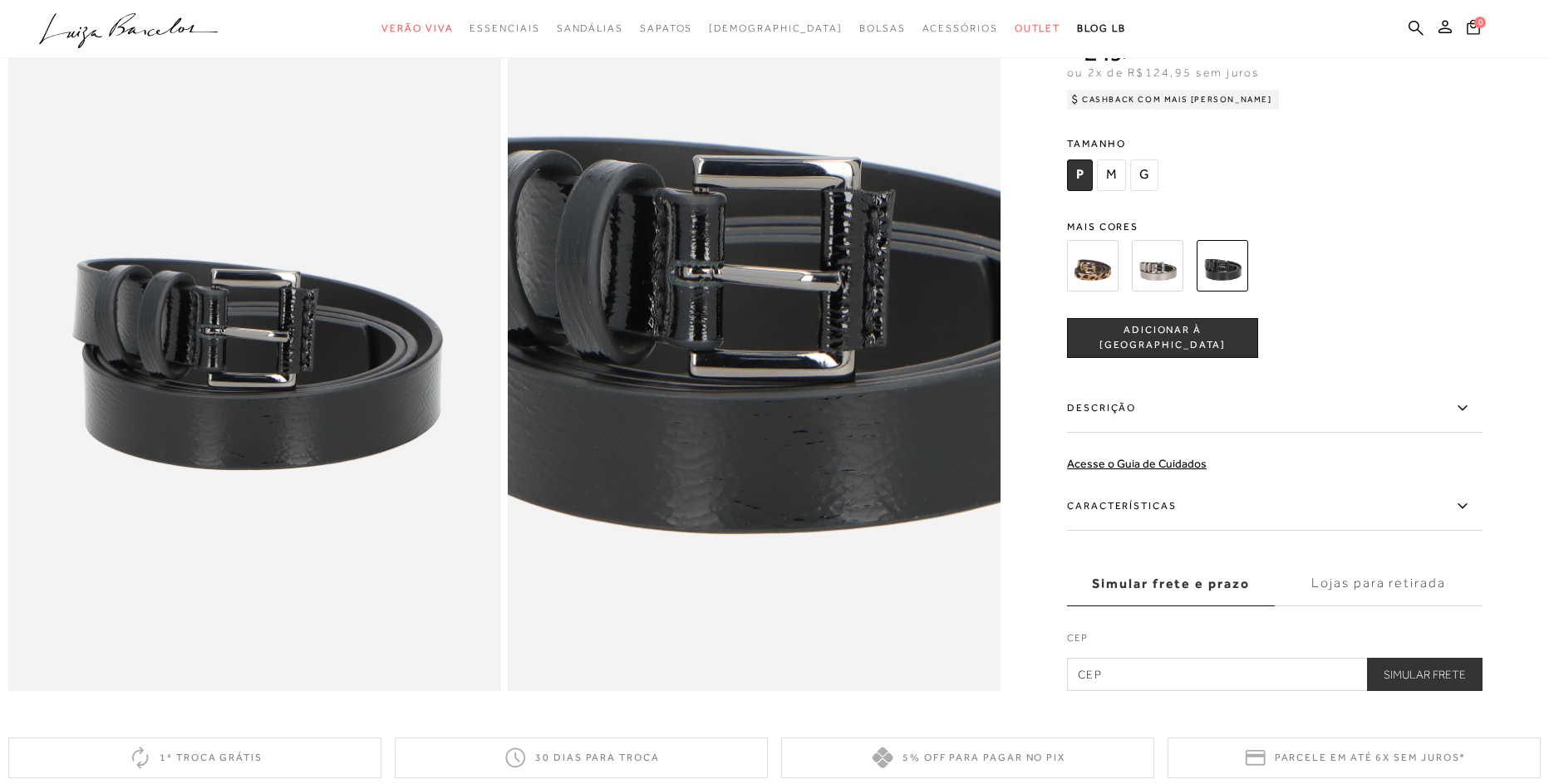
click at [1092, 426] on label "Descrição" at bounding box center [1274, 409] width 415 height 48
click at [0, 0] on input "Descrição" at bounding box center [0, 0] width 0 height 0
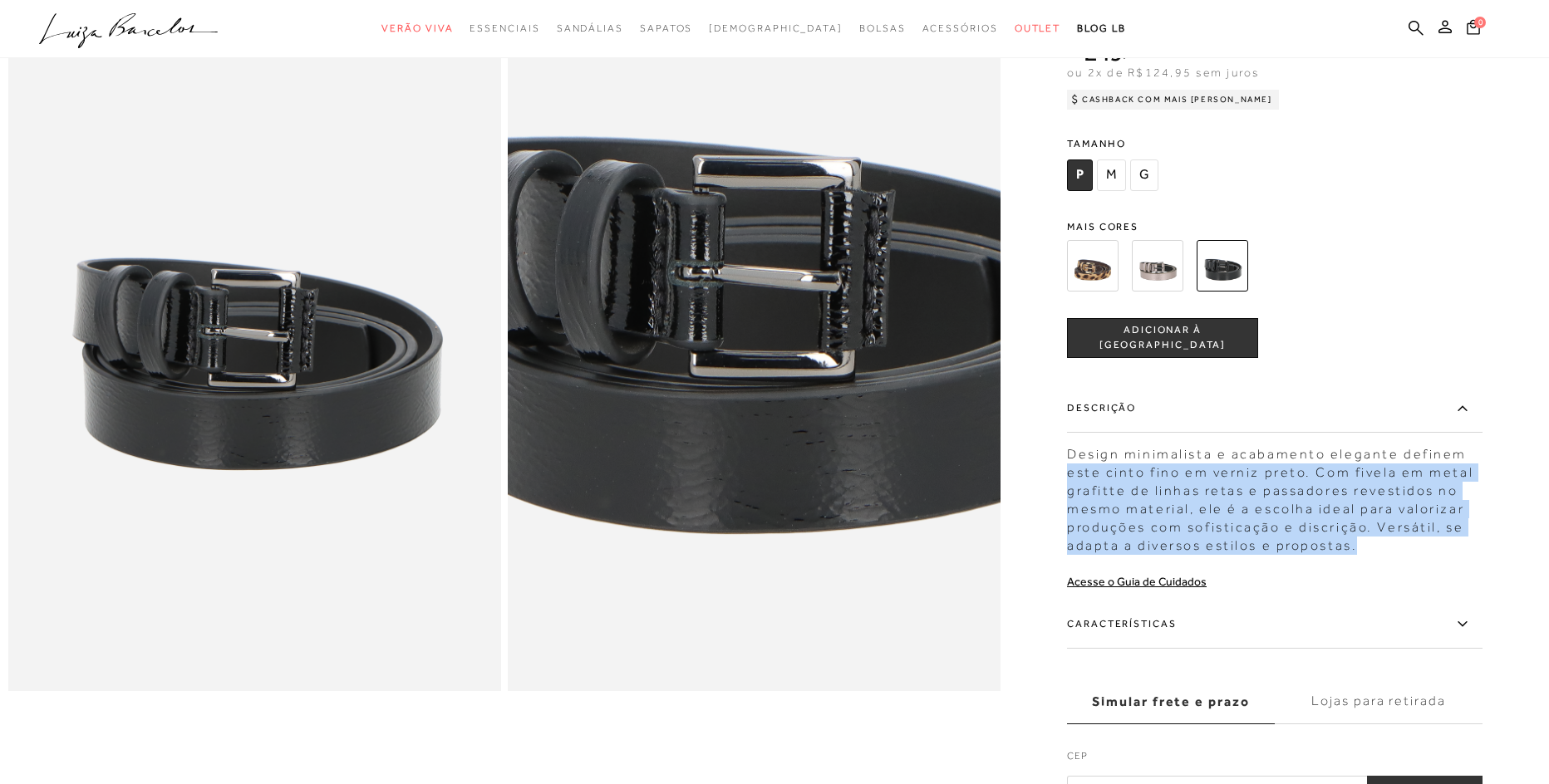
drag, startPoint x: 1090, startPoint y: 459, endPoint x: 1363, endPoint y: 547, distance: 286.8
click at [1363, 547] on div at bounding box center [774, 380] width 1532 height 857
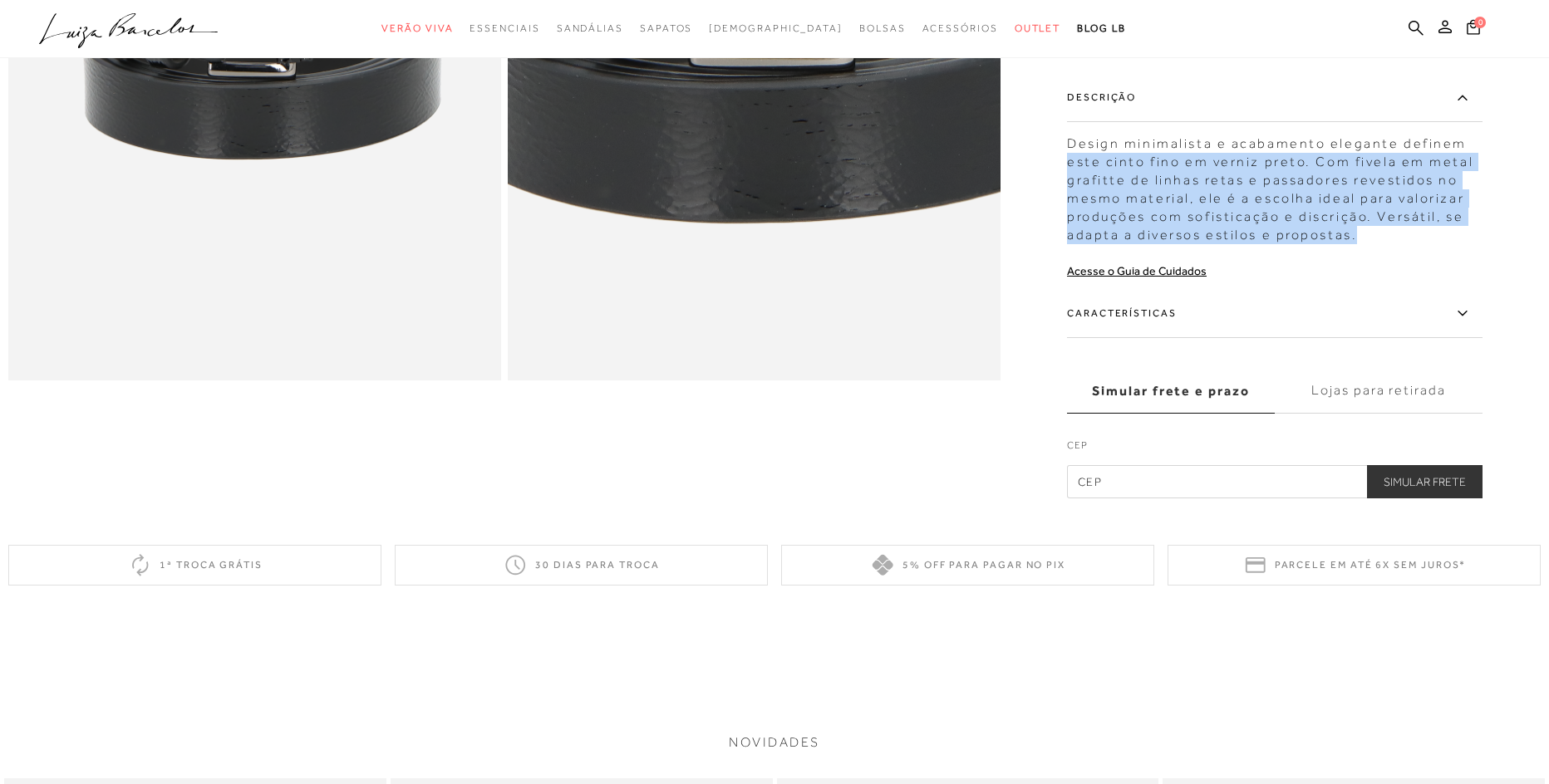
scroll to position [498, 0]
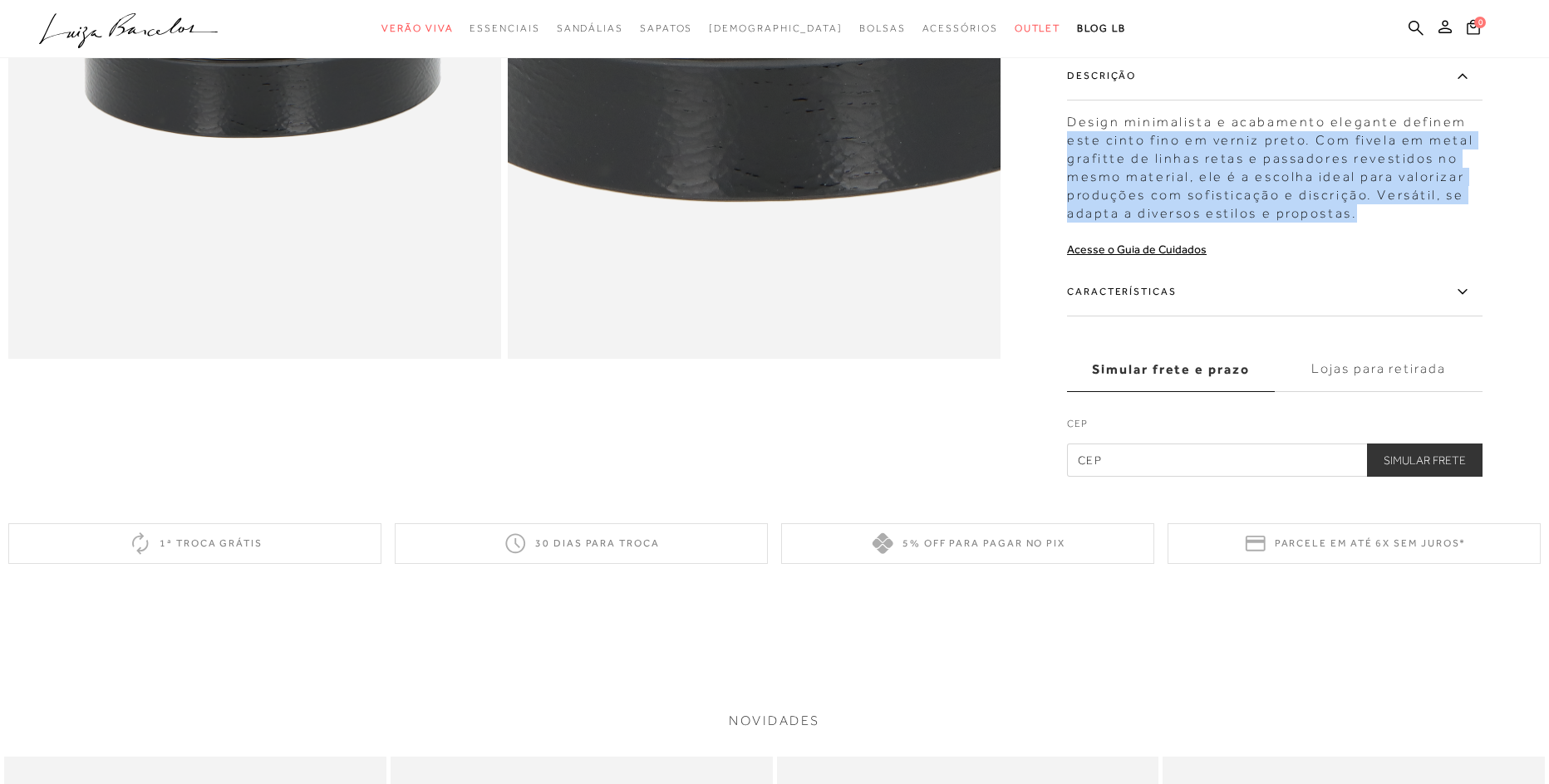
click at [1106, 286] on label "Características" at bounding box center [1274, 292] width 415 height 48
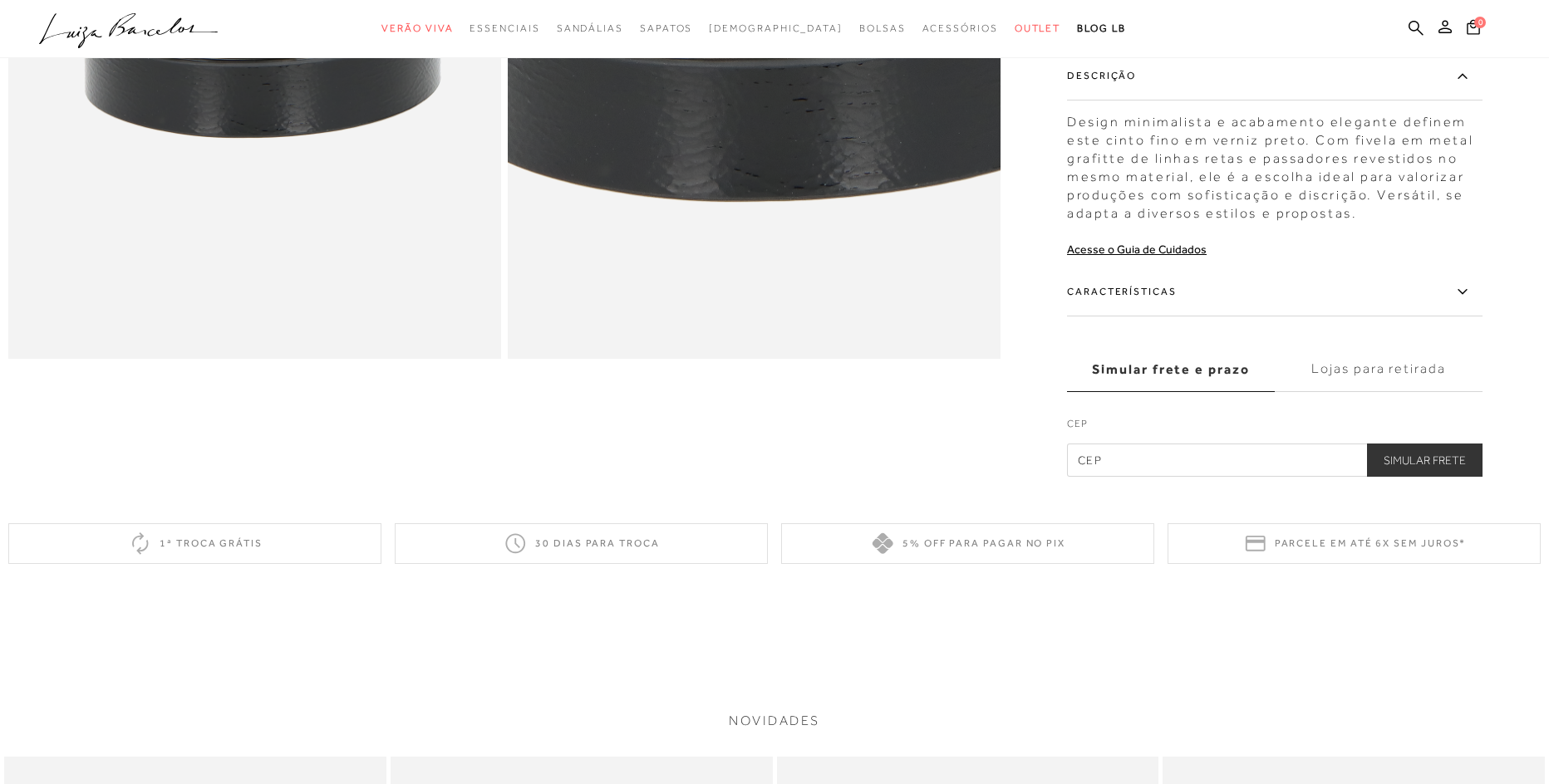
click at [1111, 304] on label "Características" at bounding box center [1274, 292] width 415 height 48
click at [0, 0] on input "Características" at bounding box center [0, 0] width 0 height 0
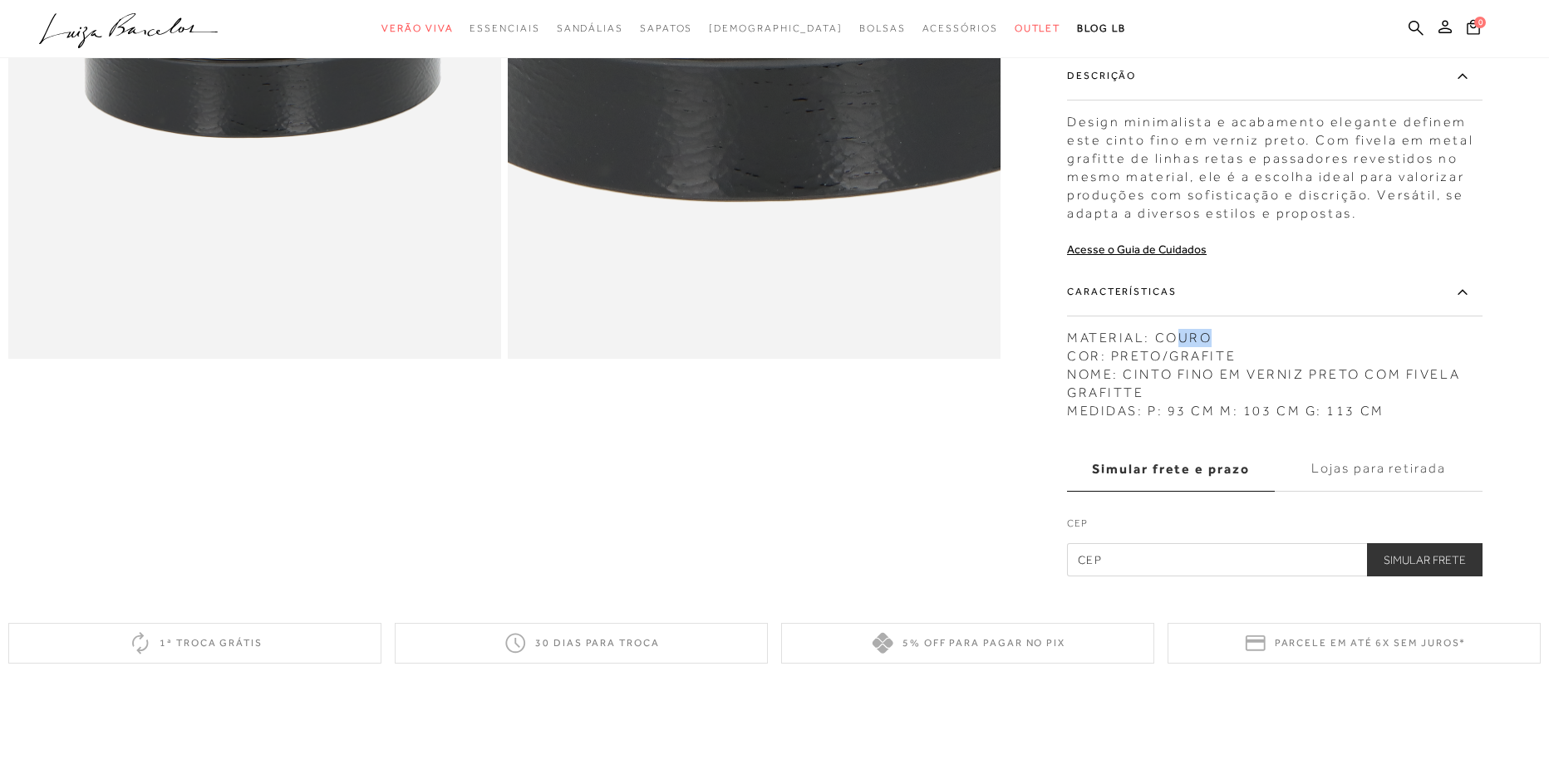
drag, startPoint x: 1182, startPoint y: 330, endPoint x: 1287, endPoint y: 206, distance: 162.5
click at [1241, 294] on div "Características MATERIAL: COURO COR: PRETO/GRAFITE NOME: CINTO FINO EM VERNIZ P…" at bounding box center [1274, 344] width 415 height 152
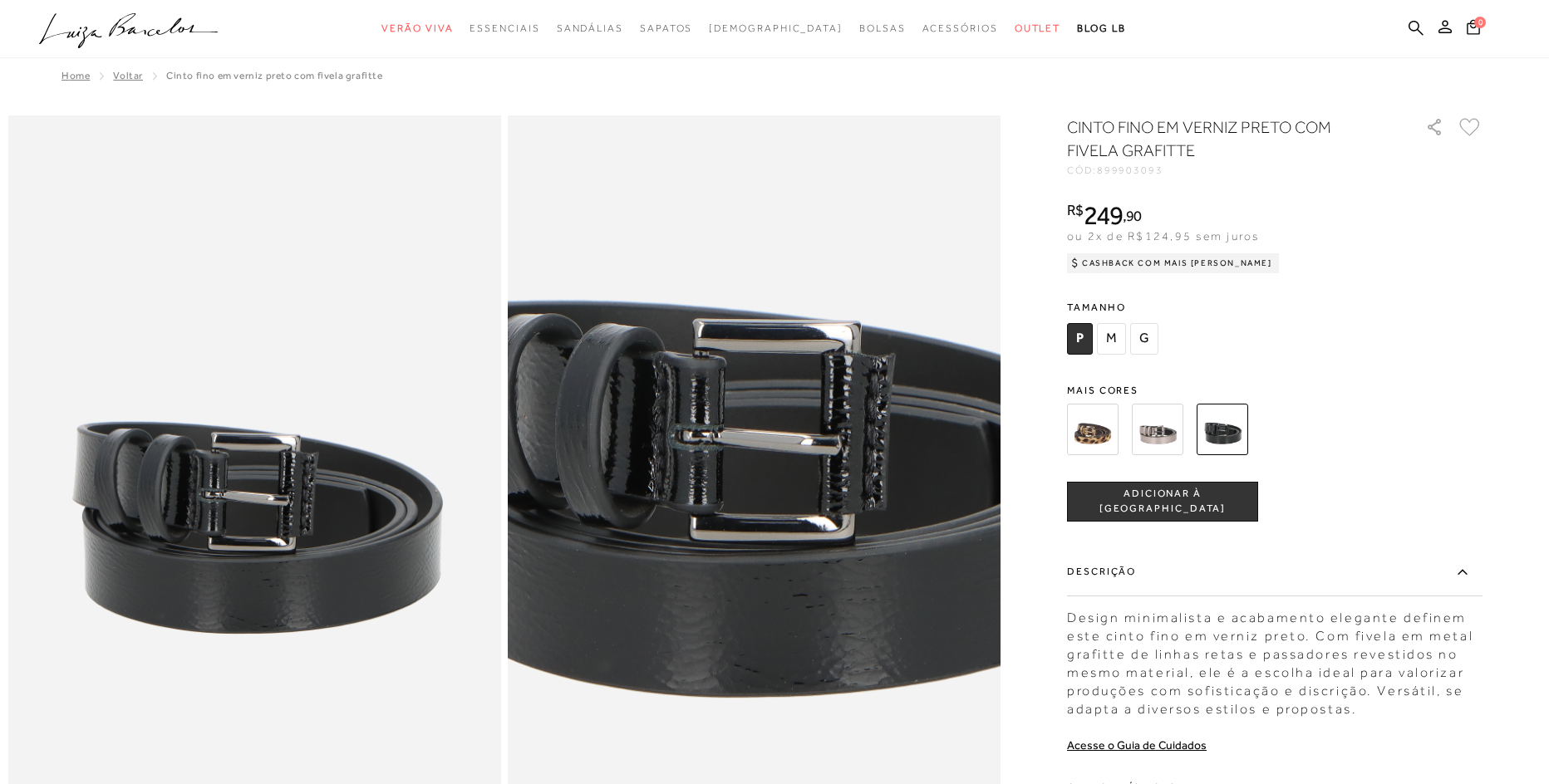
scroll to position [0, 0]
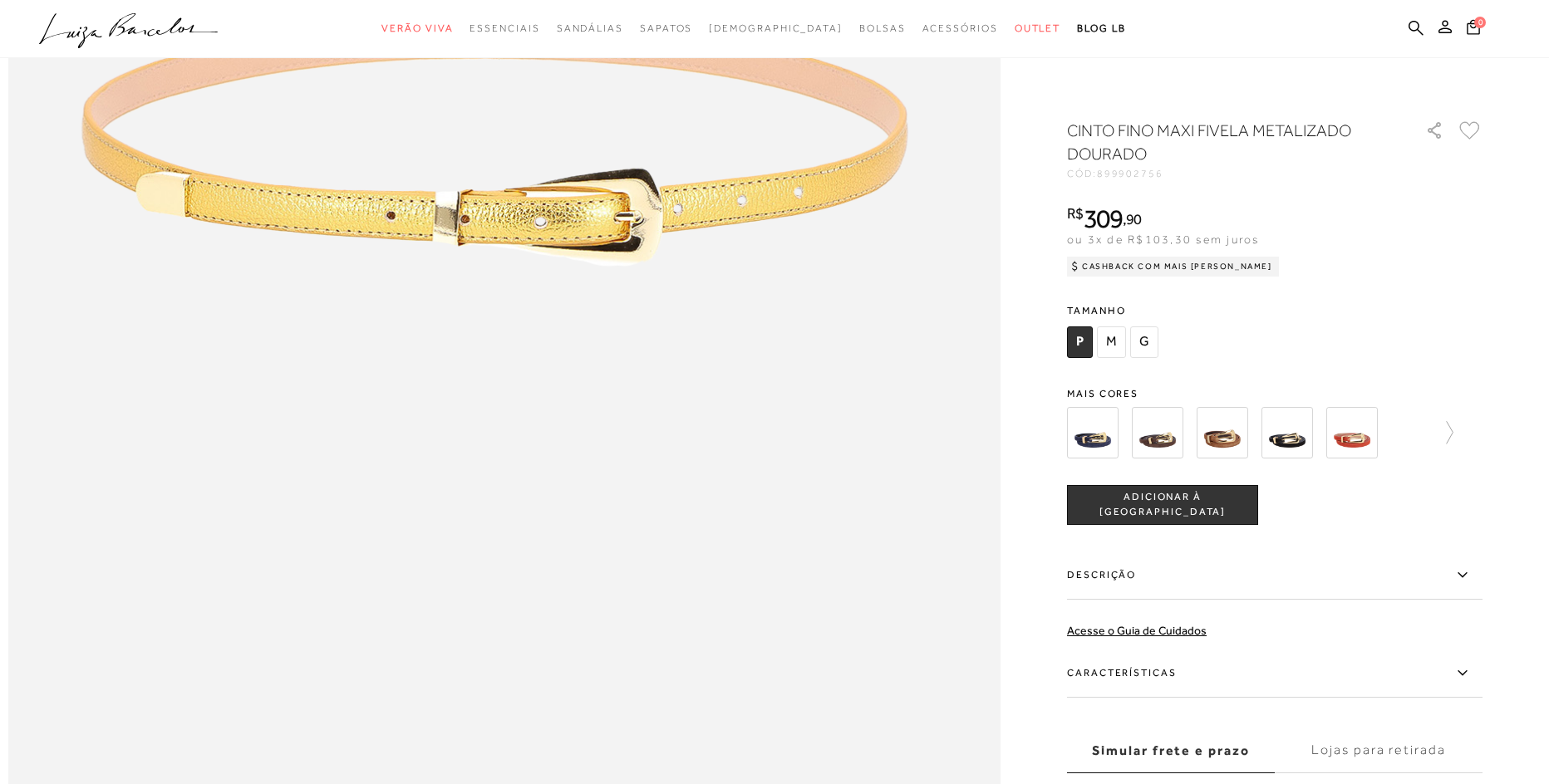
scroll to position [1495, 0]
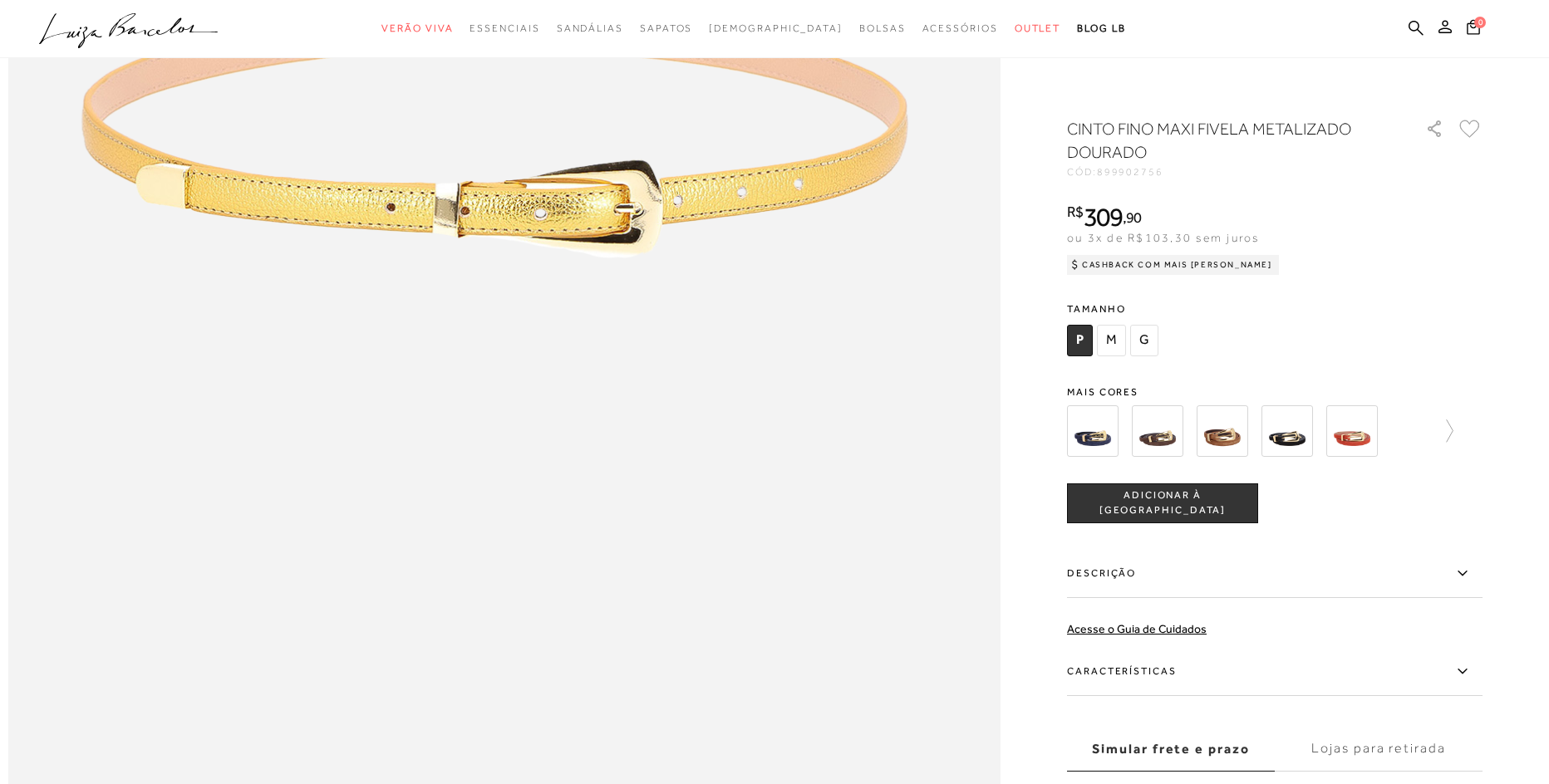
click at [1139, 679] on label "Características" at bounding box center [1274, 671] width 415 height 48
click at [0, 0] on input "Características" at bounding box center [0, 0] width 0 height 0
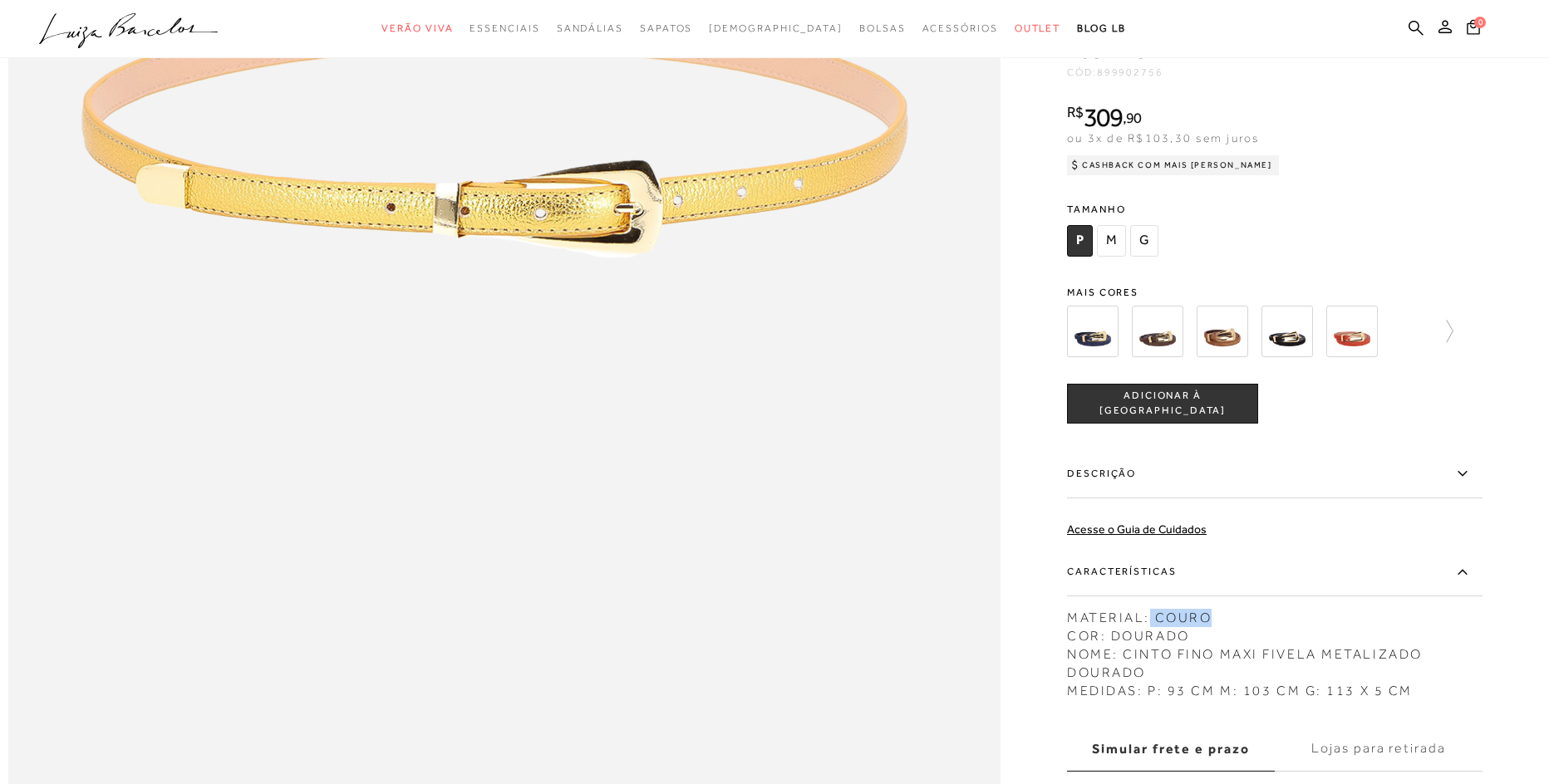
drag, startPoint x: 1162, startPoint y: 647, endPoint x: 1244, endPoint y: 642, distance: 82.2
click at [1244, 642] on div "MATERIAL: COURO COR: DOURADO NOME: CINTO FINO MAXI FIVELA METALIZADO DOURADO ME…" at bounding box center [1274, 649] width 415 height 99
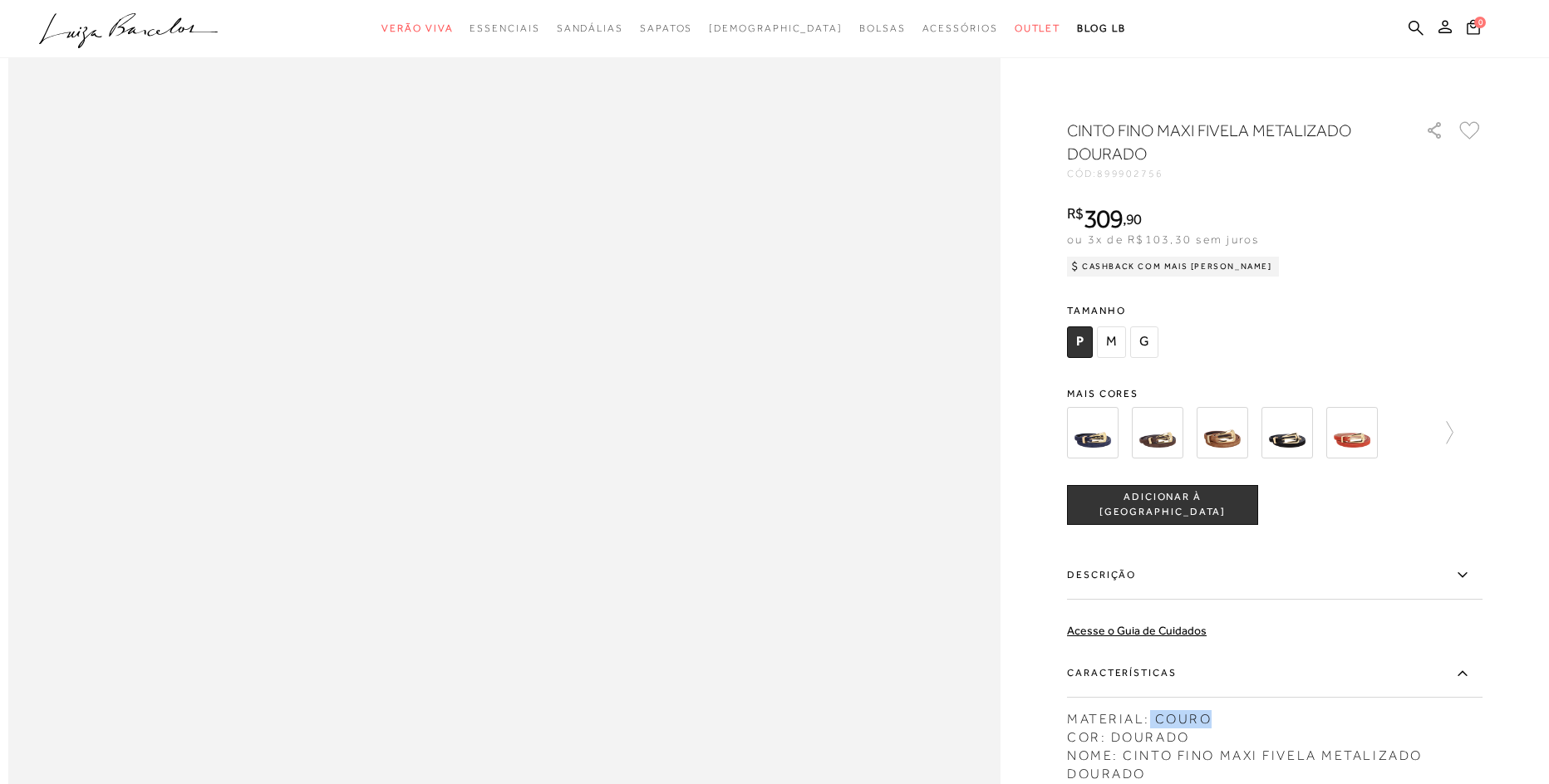
scroll to position [996, 0]
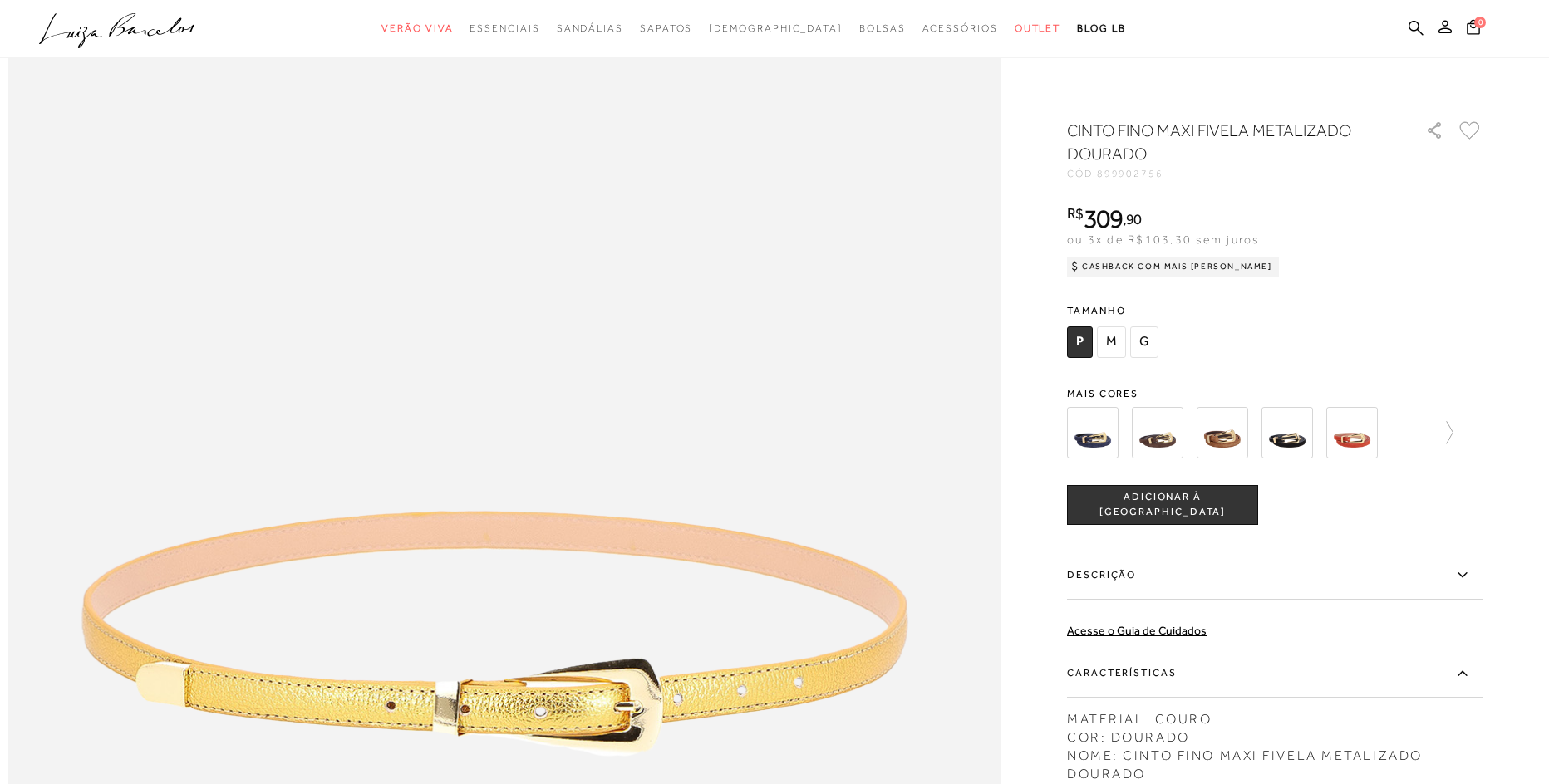
click at [1491, 253] on div at bounding box center [774, 237] width 1532 height 2233
drag, startPoint x: 1165, startPoint y: 126, endPoint x: 1250, endPoint y: 192, distance: 107.6
click at [1250, 192] on div "CINTO FINO MAXI FIVELA METALIZADO DOURADO CÓD: 899902756 × É necessário selecio…" at bounding box center [1274, 538] width 415 height 839
click at [1259, 202] on div "CINTO FINO MAXI FIVELA METALIZADO DOURADO CÓD: 899902756 × É necessário selecio…" at bounding box center [1274, 538] width 415 height 839
